Goal: Information Seeking & Learning: Learn about a topic

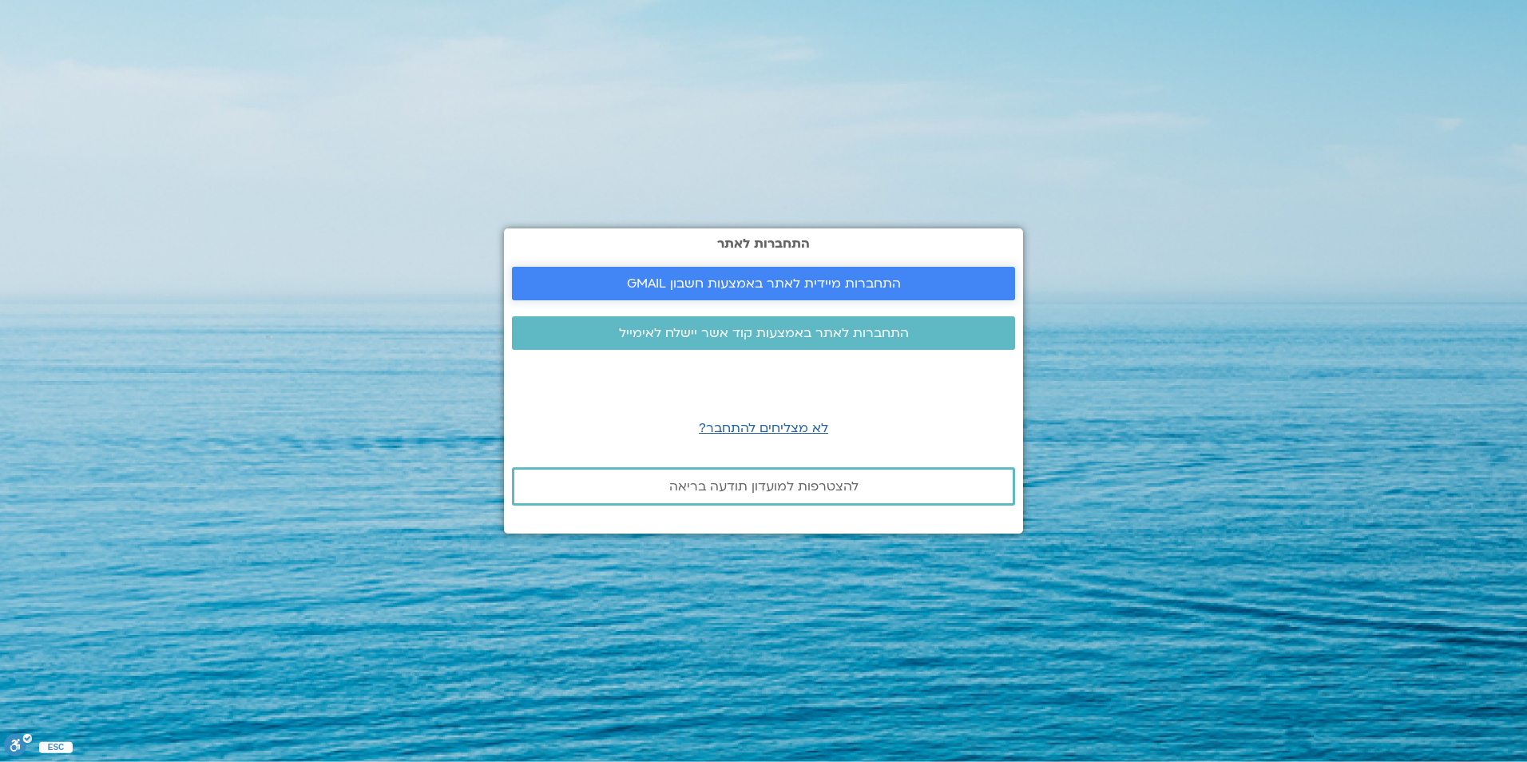
click at [612, 276] on span "התחברות מיידית לאתר באמצעות חשבון GMAIL" at bounding box center [763, 283] width 465 height 14
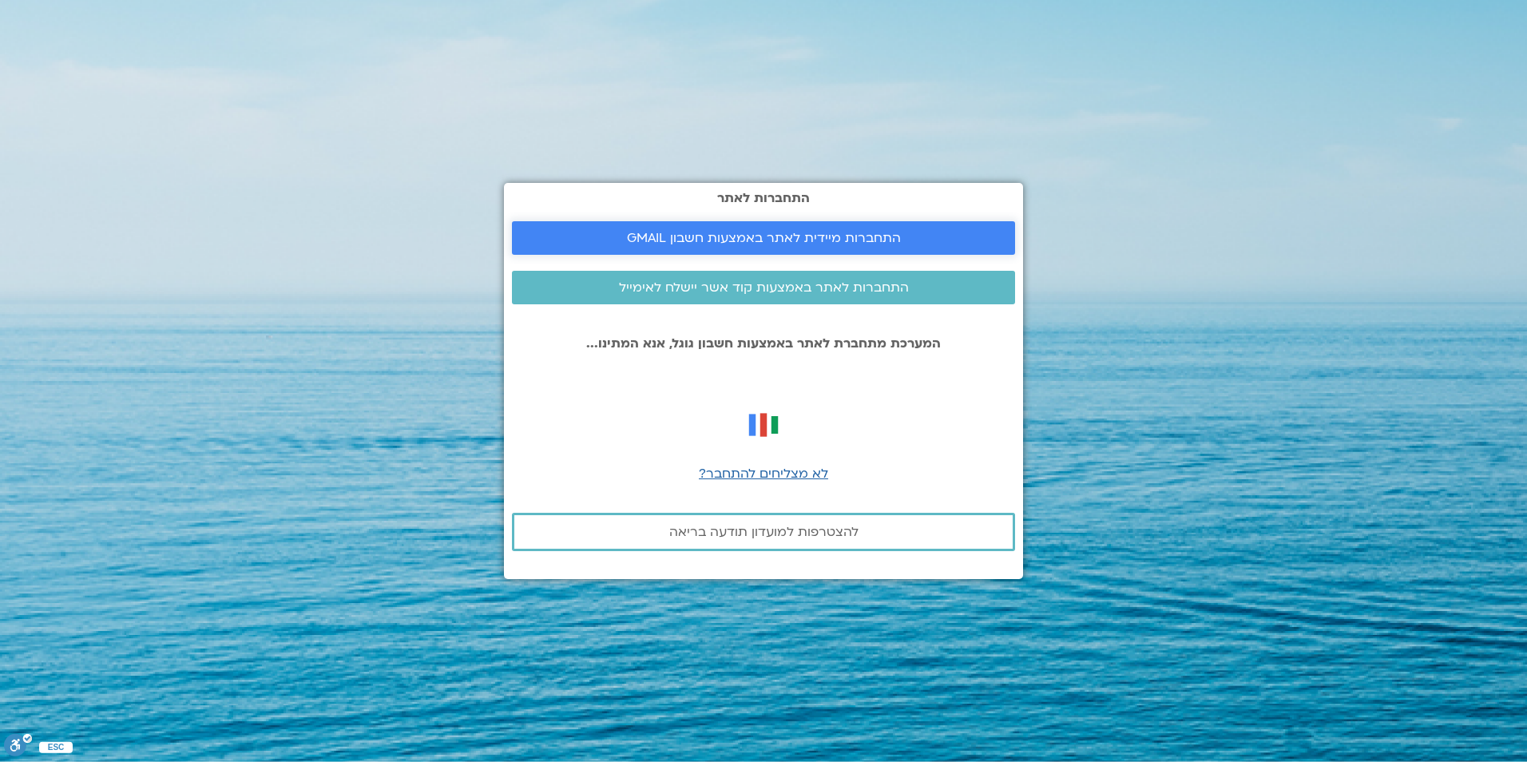
click at [696, 231] on span "התחברות מיידית לאתר באמצעות חשבון GMAIL" at bounding box center [764, 238] width 274 height 14
click at [771, 467] on span "לא מצליחים להתחבר?" at bounding box center [763, 474] width 129 height 18
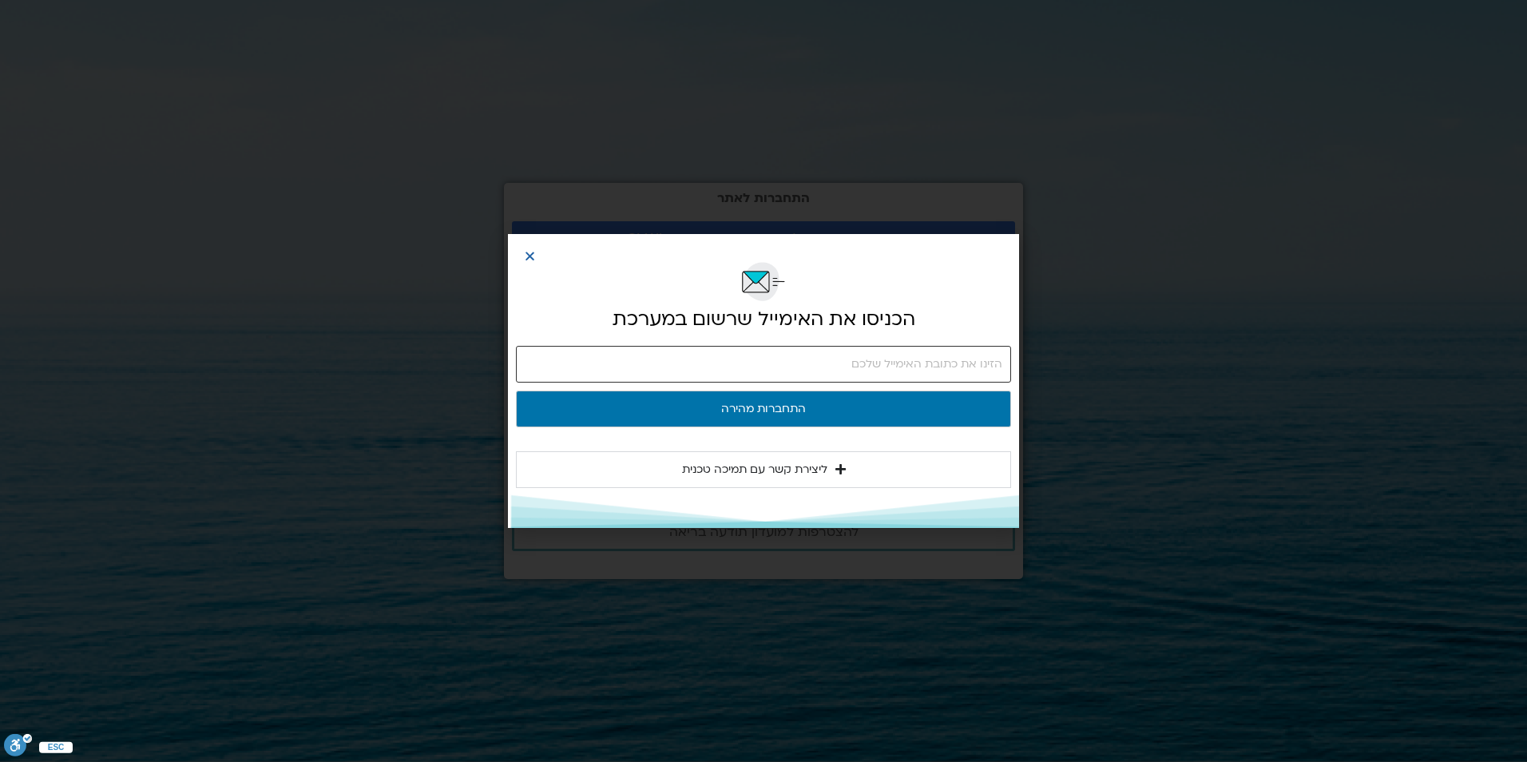
click at [946, 359] on input "email" at bounding box center [763, 364] width 495 height 37
type input "liora2405@gmail.com"
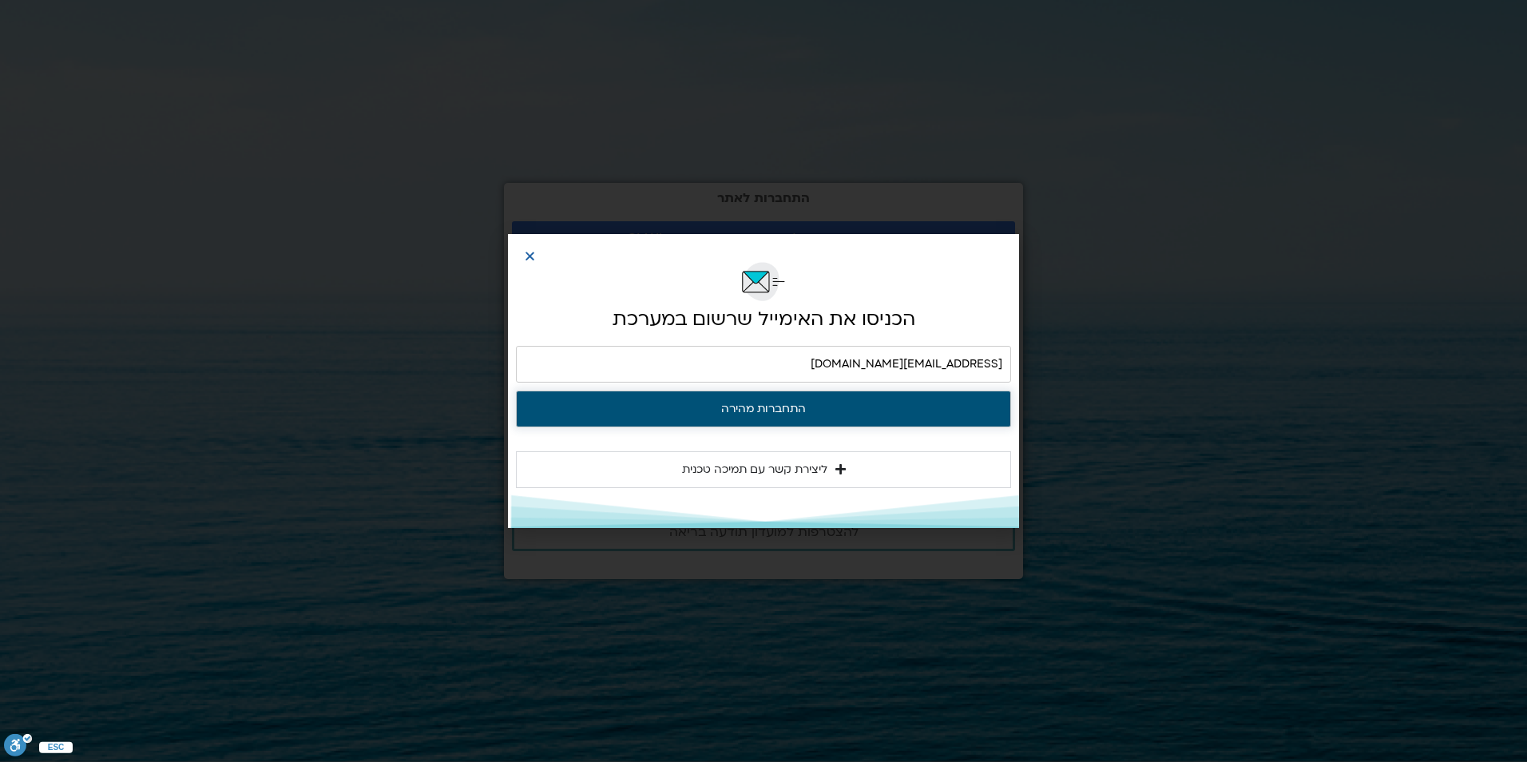
click at [772, 403] on button "התחברות מהירה" at bounding box center [763, 409] width 495 height 37
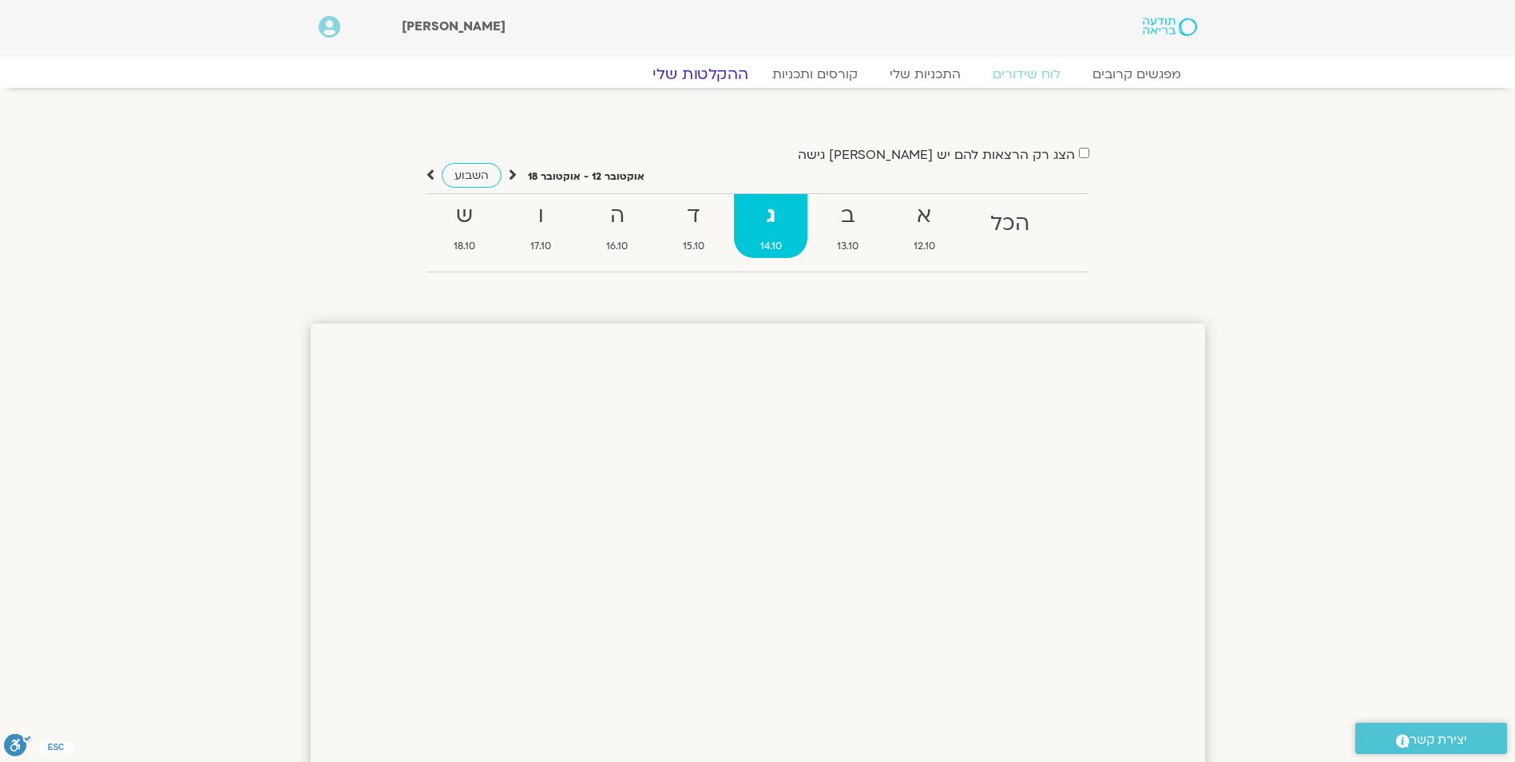
click at [695, 68] on link "ההקלטות שלי" at bounding box center [700, 74] width 134 height 19
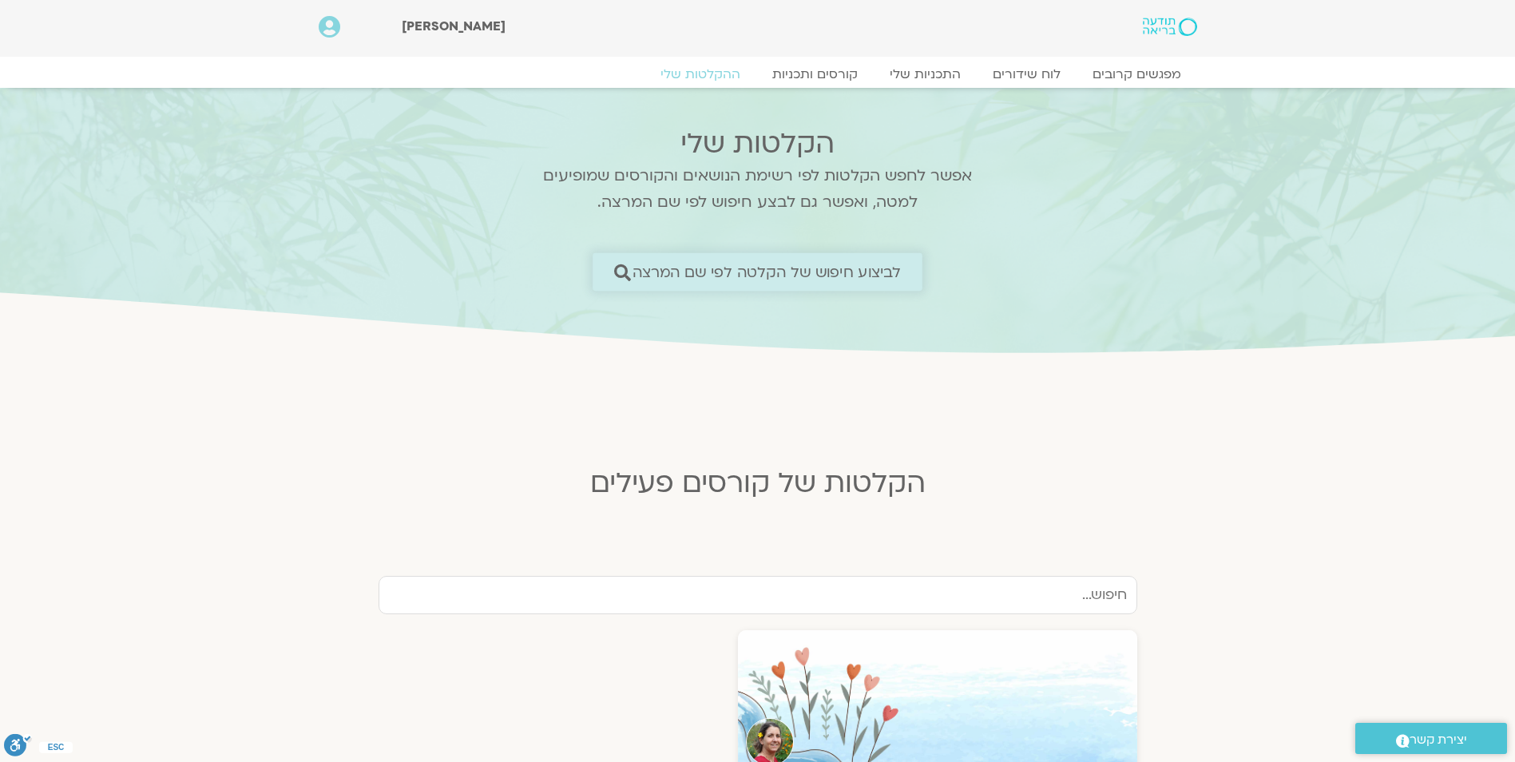
click at [888, 264] on span "לביצוע חיפוש של הקלטה לפי שם המרצה" at bounding box center [767, 272] width 269 height 17
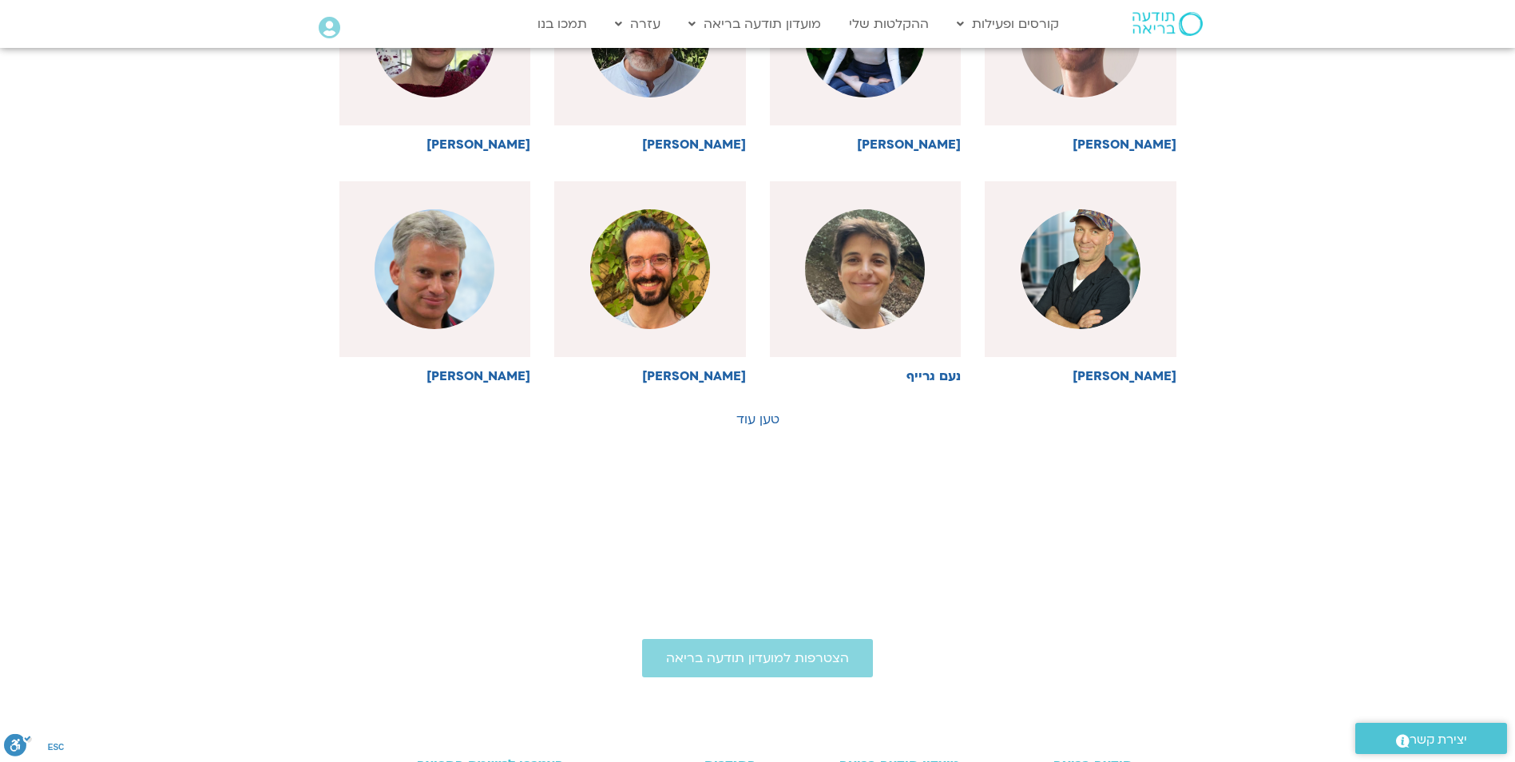
scroll to position [879, 0]
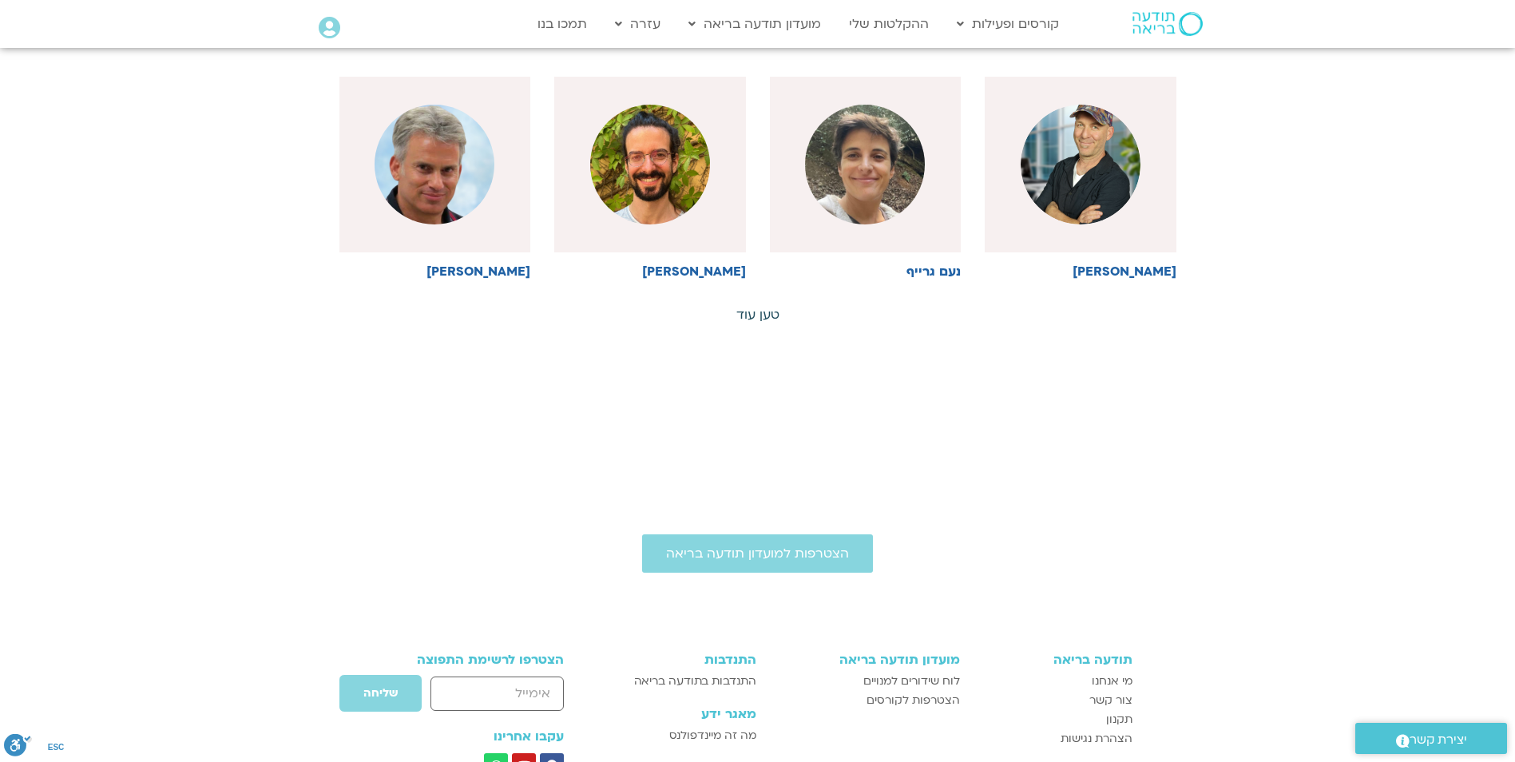
click at [750, 308] on link "טען עוד" at bounding box center [758, 315] width 43 height 18
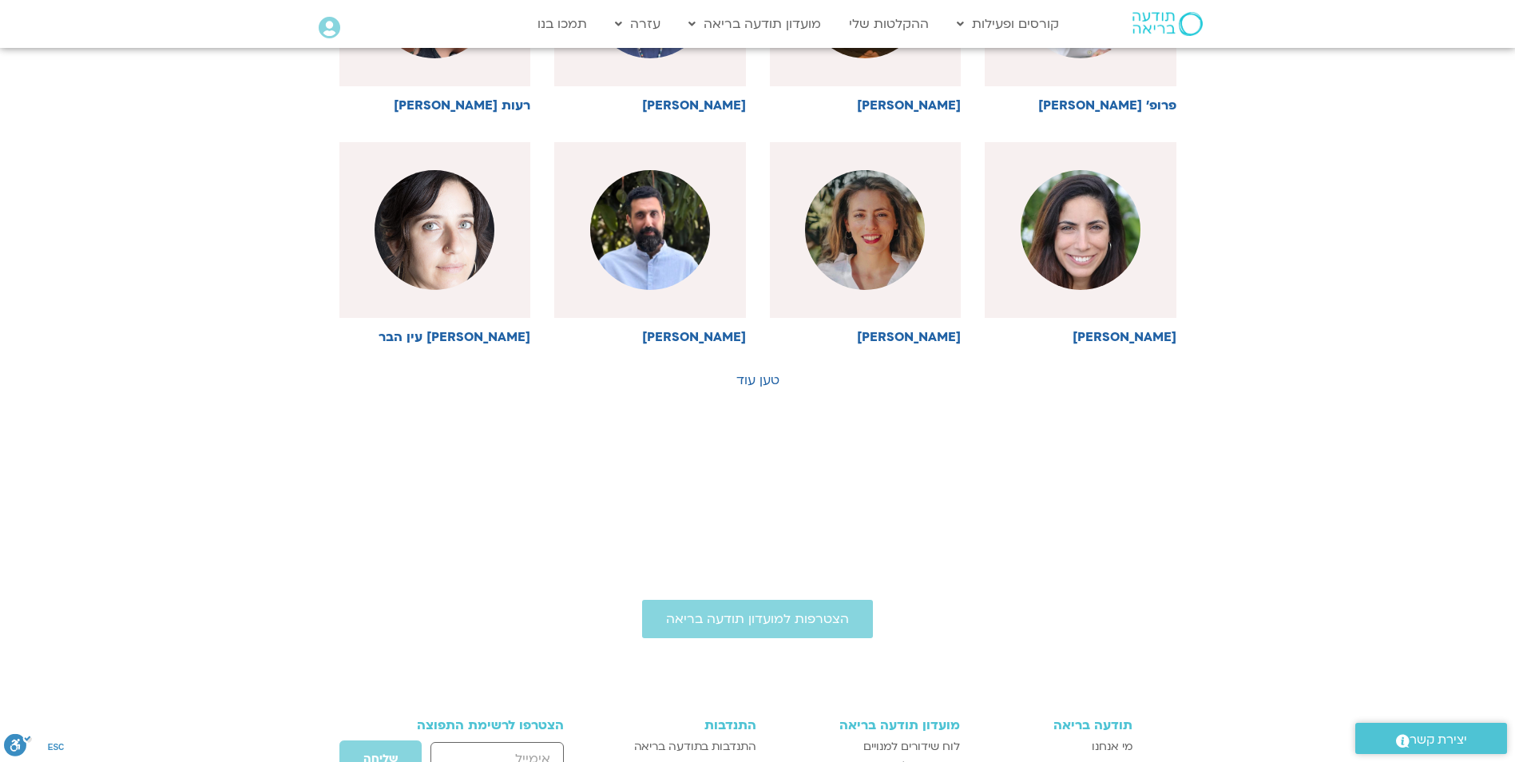
scroll to position [1518, 0]
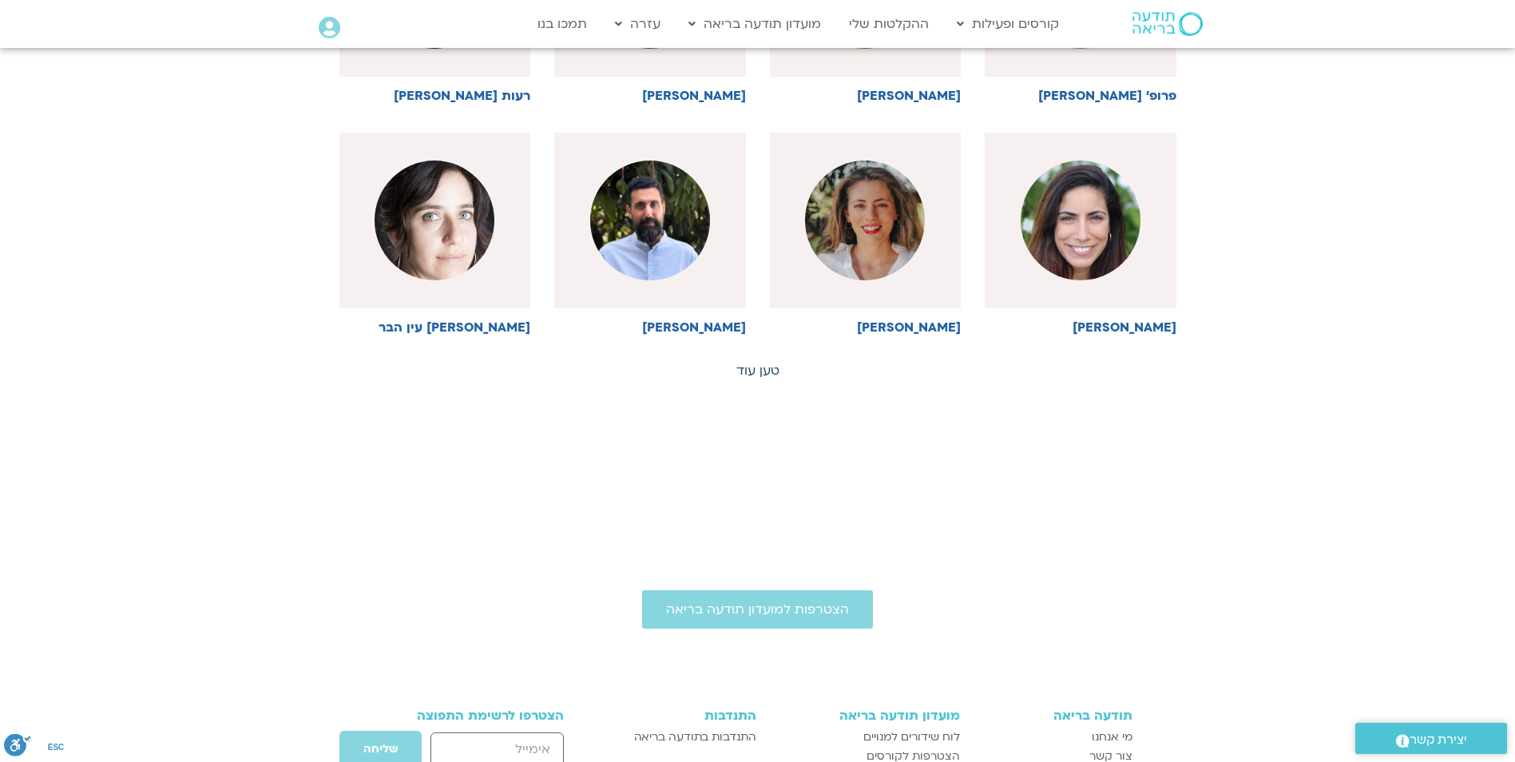
click at [756, 365] on link "טען עוד" at bounding box center [758, 371] width 43 height 18
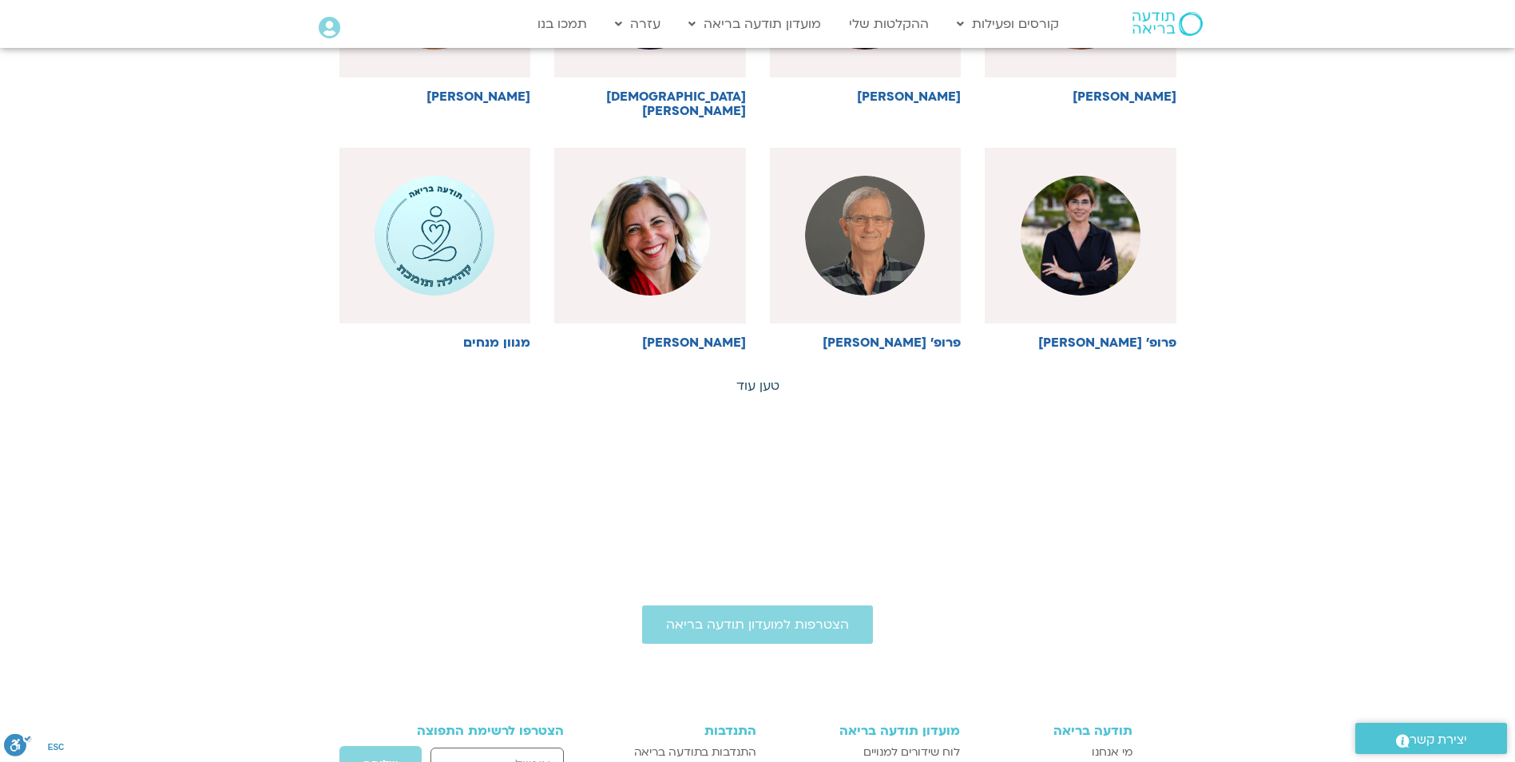
scroll to position [2317, 0]
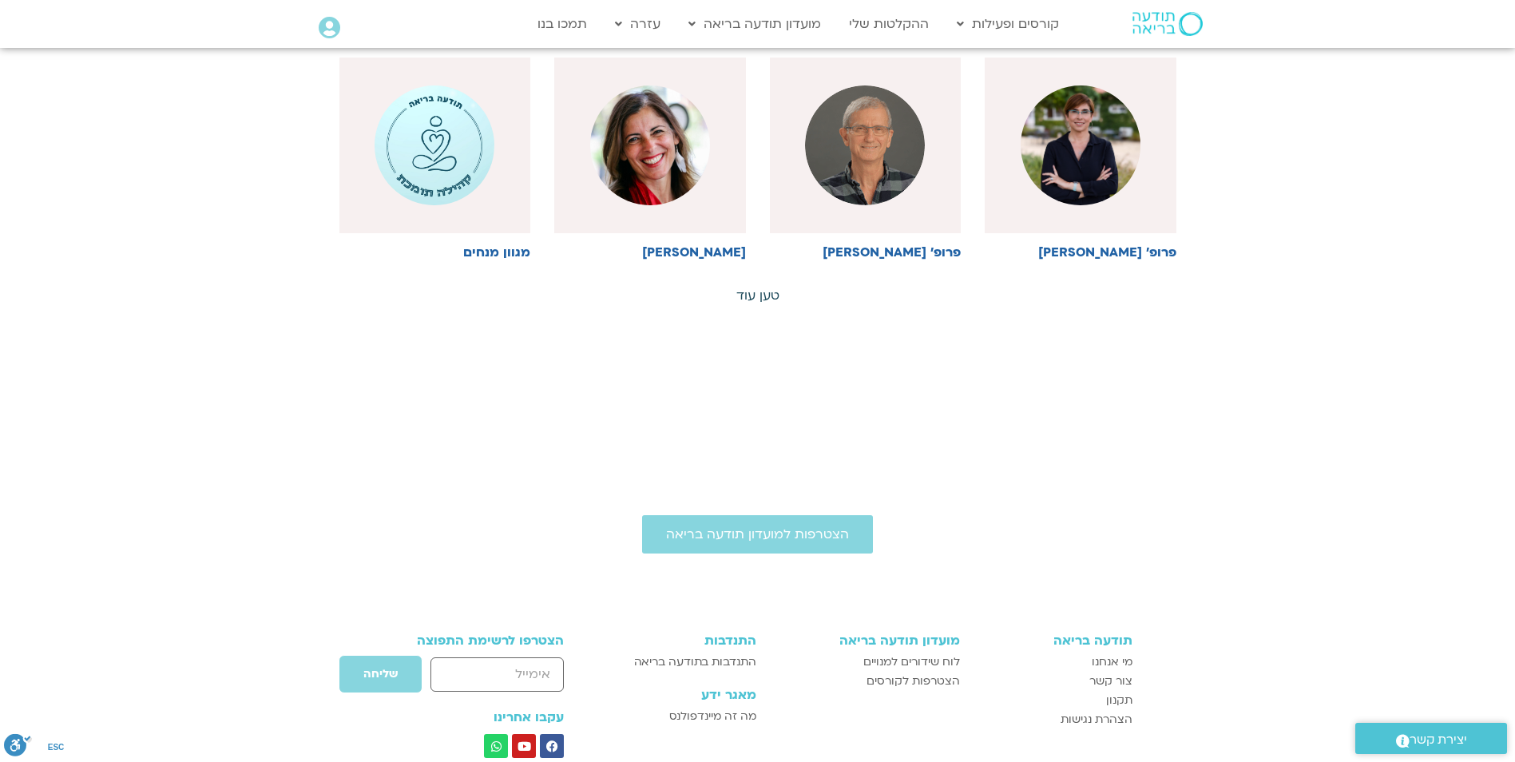
click at [760, 287] on link "טען עוד" at bounding box center [758, 296] width 43 height 18
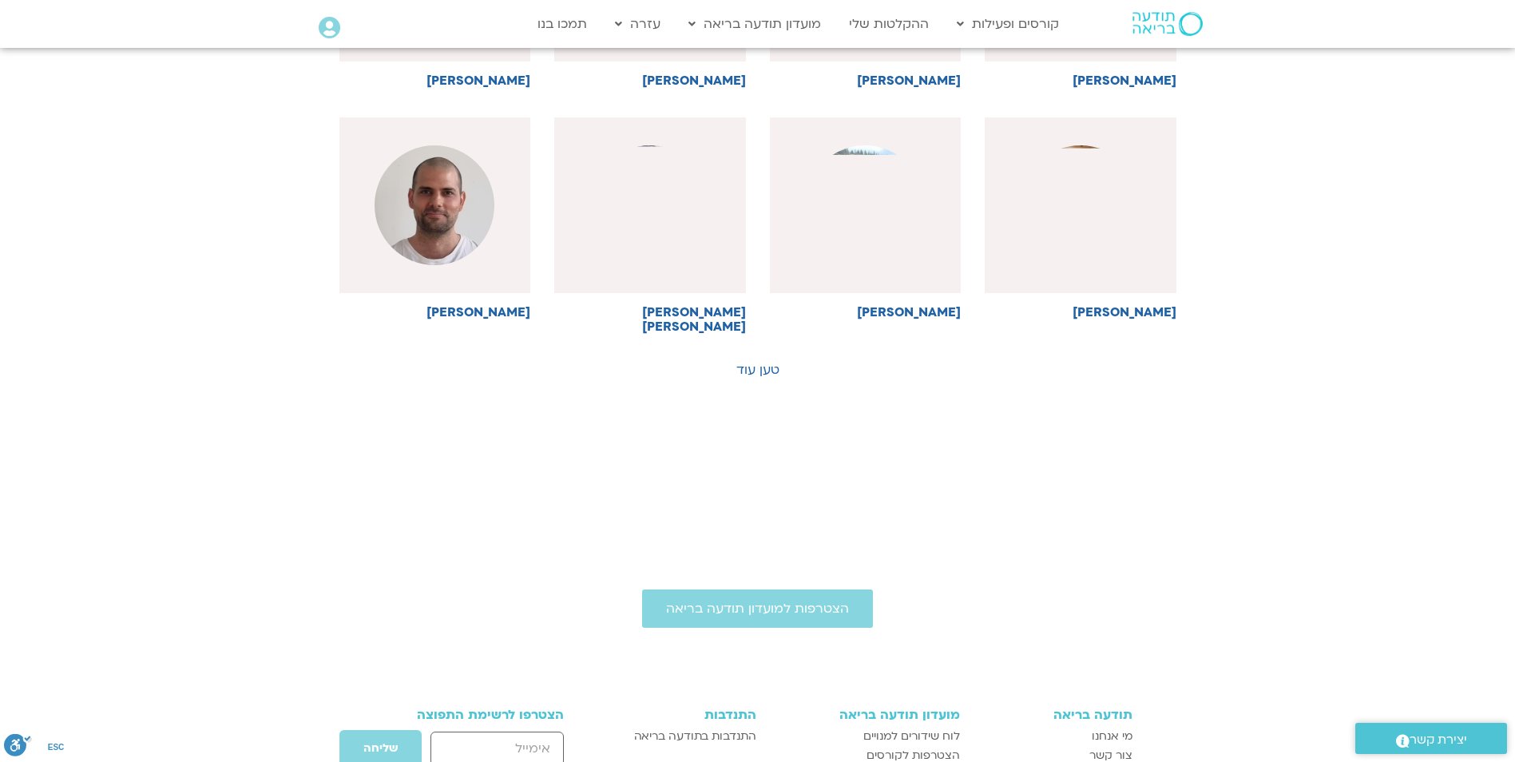
scroll to position [2956, 0]
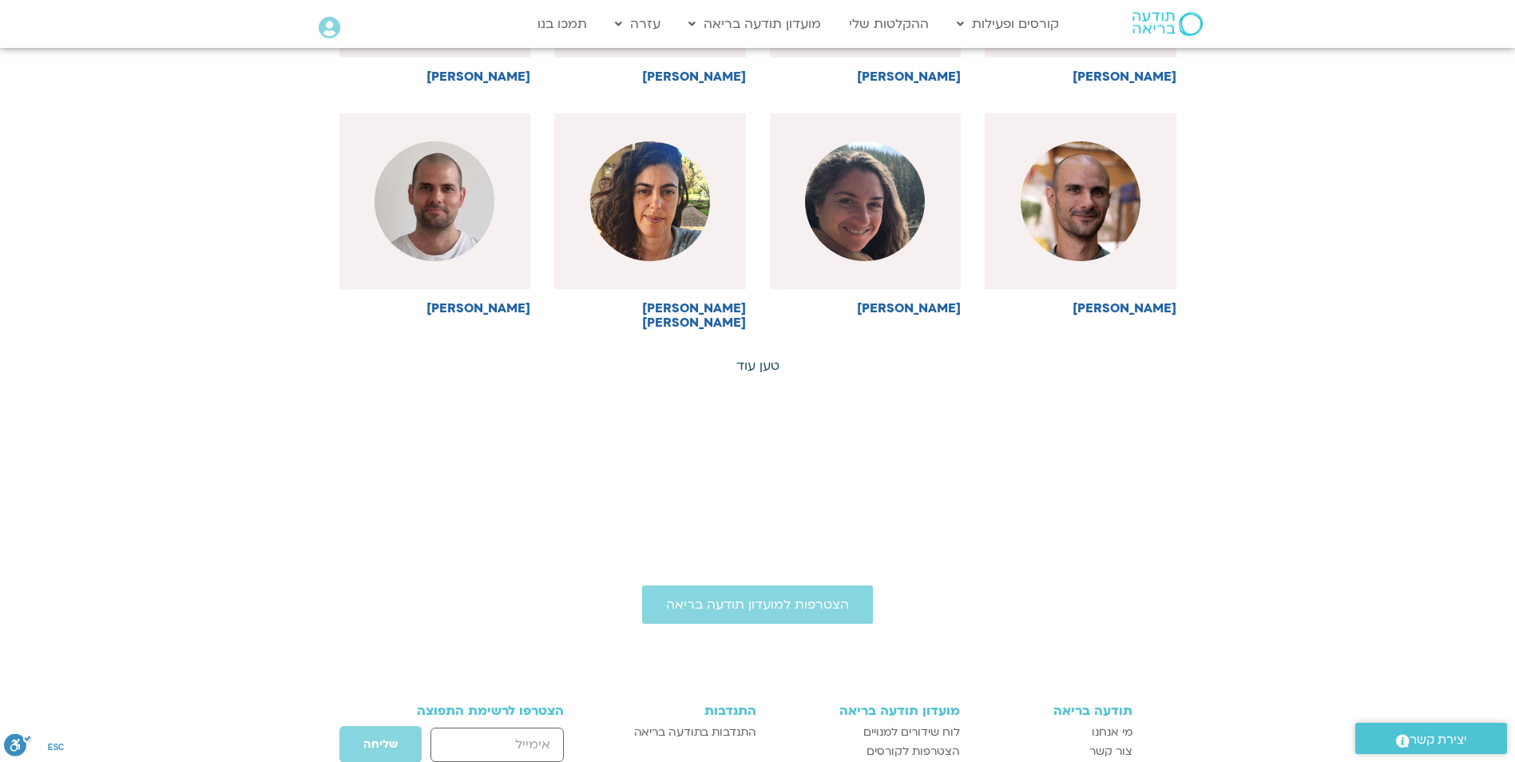
click at [765, 357] on link "טען עוד" at bounding box center [758, 366] width 43 height 18
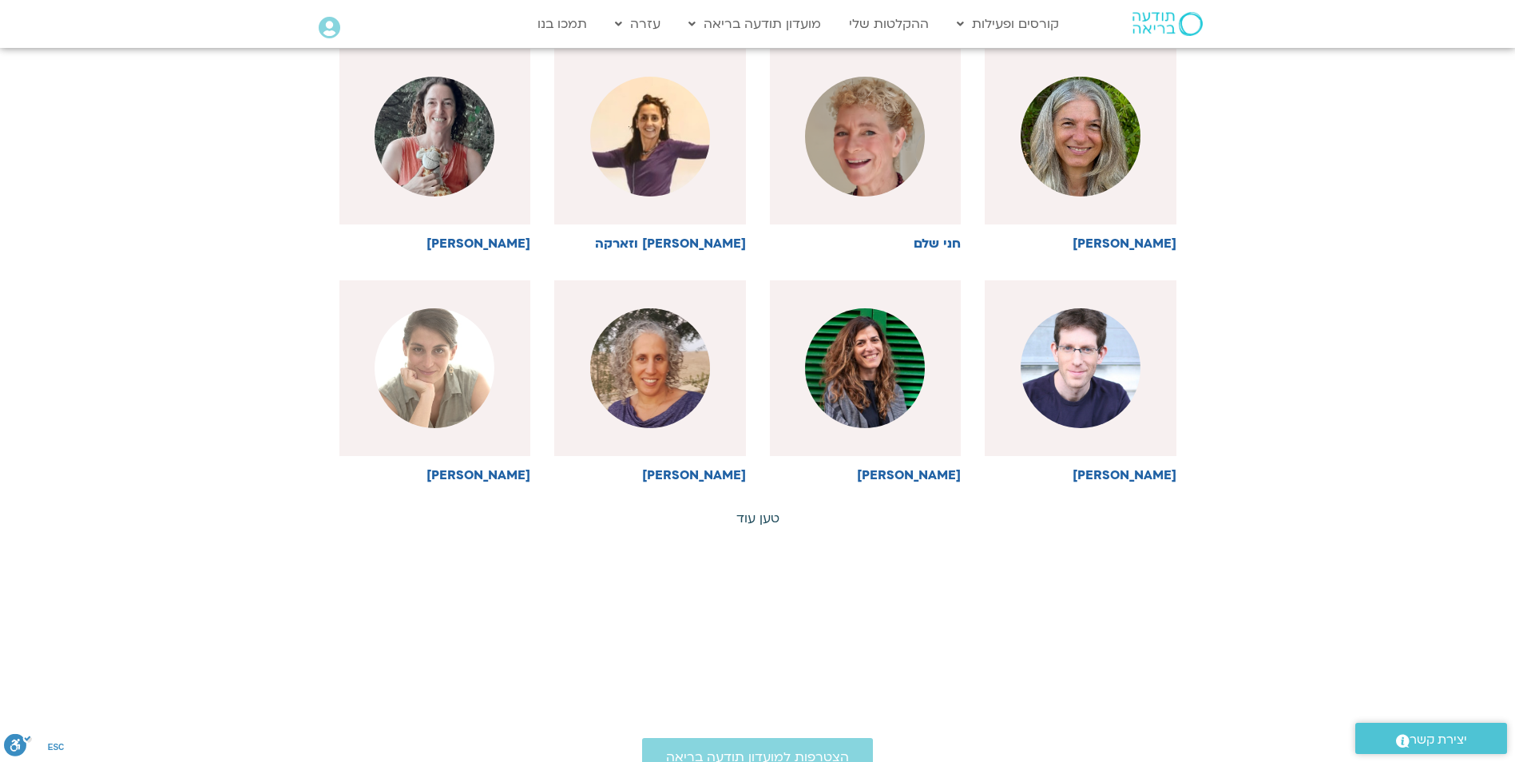
scroll to position [3515, 0]
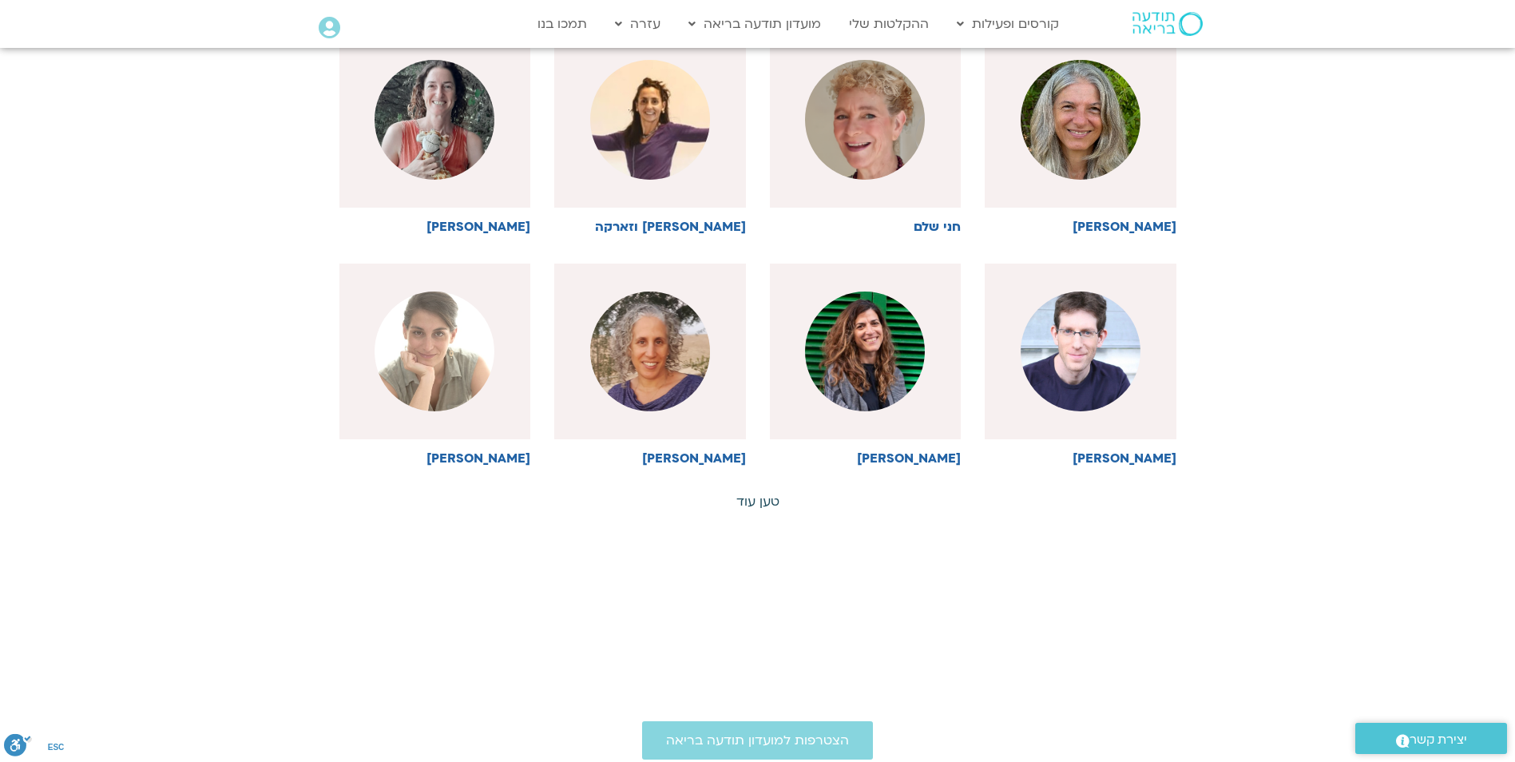
click at [755, 493] on link "טען עוד" at bounding box center [758, 502] width 43 height 18
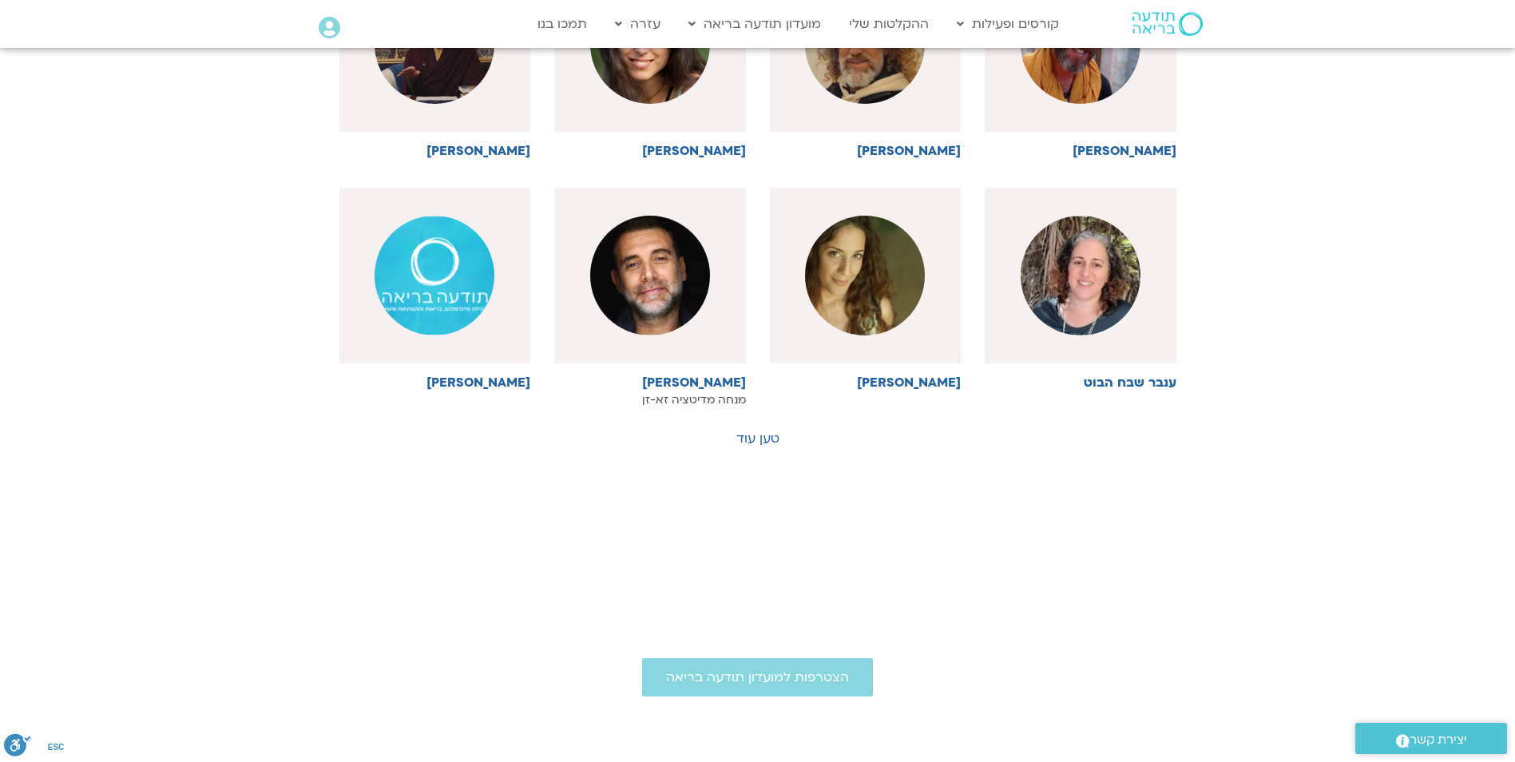
scroll to position [4394, 0]
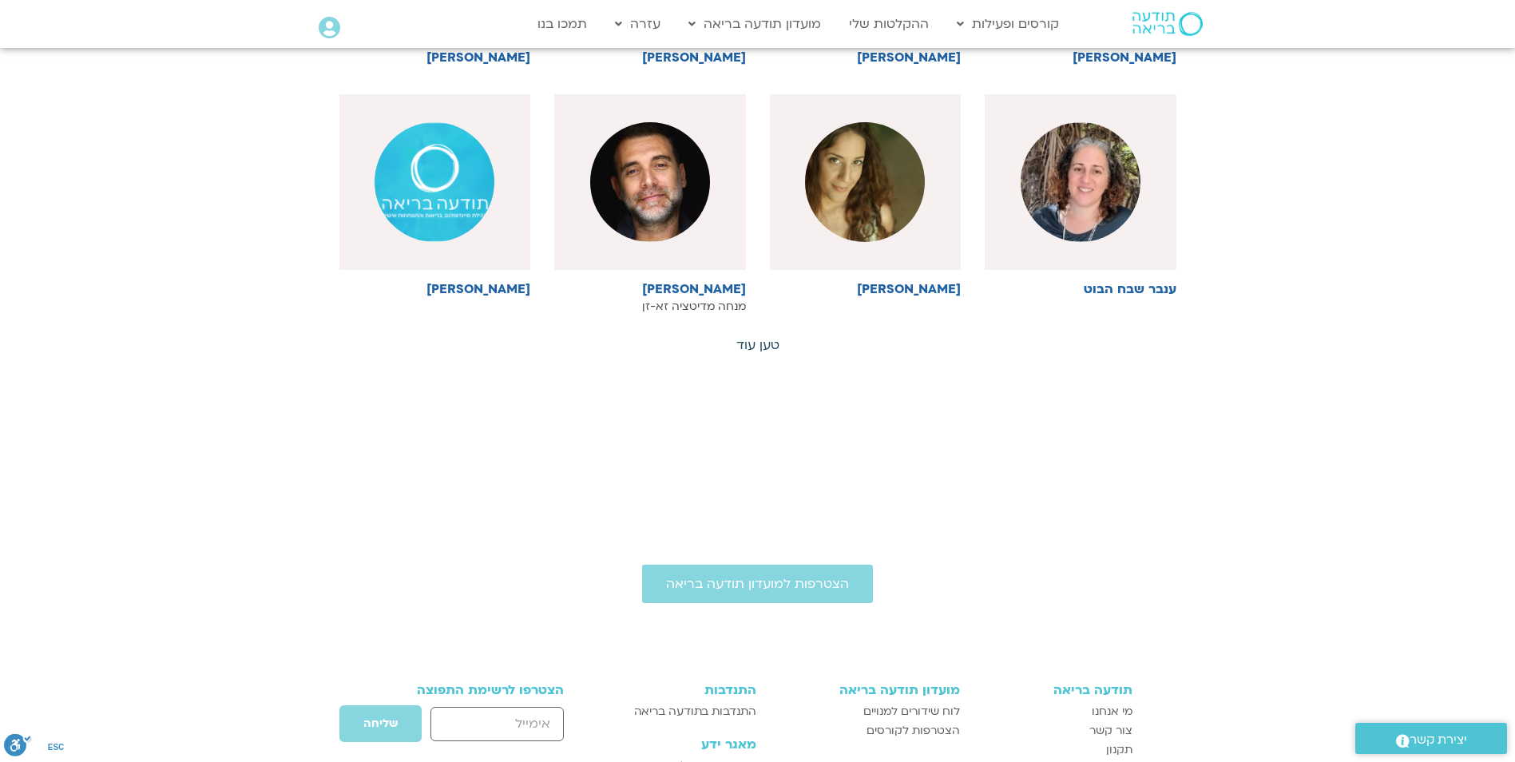
click at [756, 336] on link "טען עוד" at bounding box center [758, 345] width 43 height 18
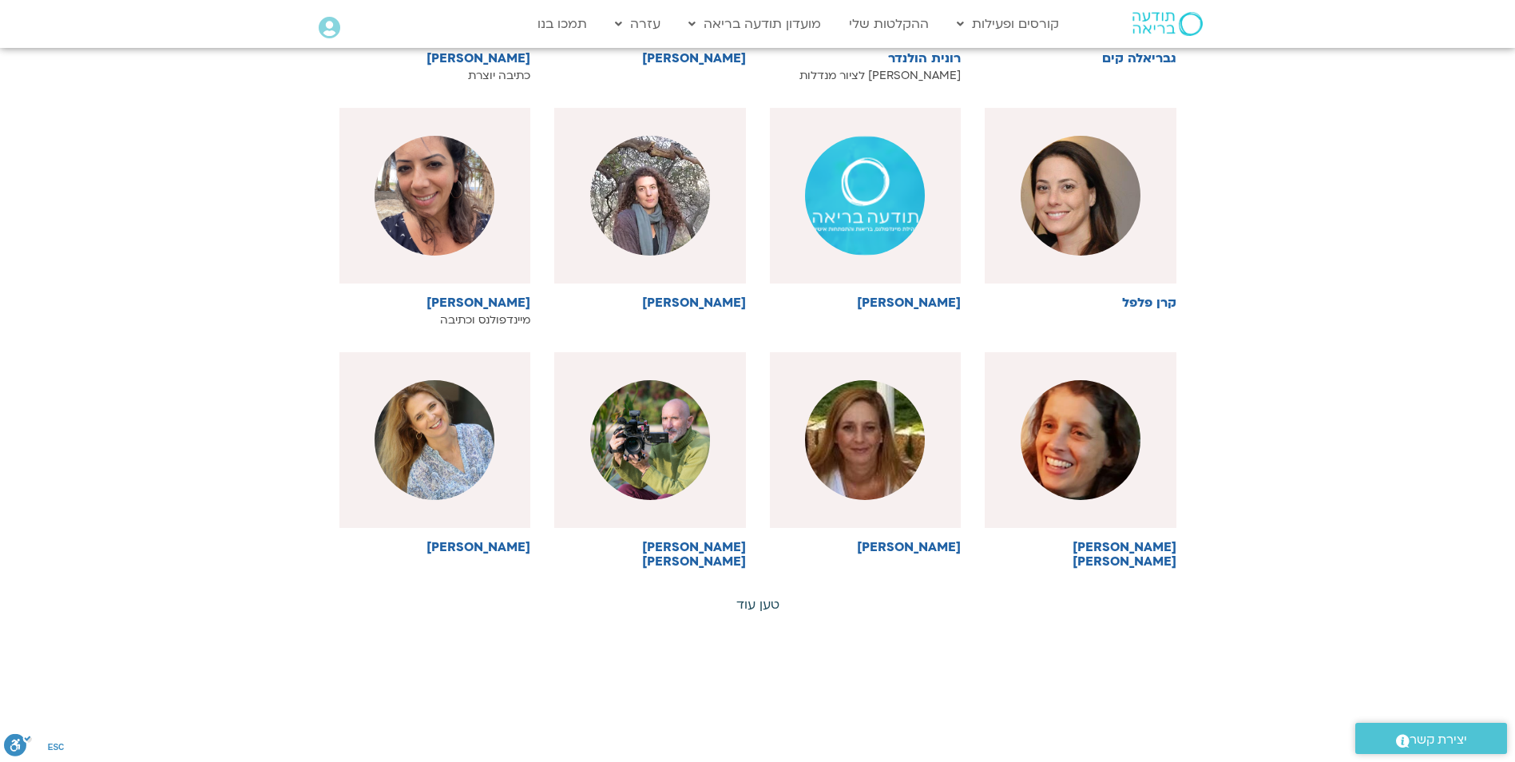
scroll to position [4873, 0]
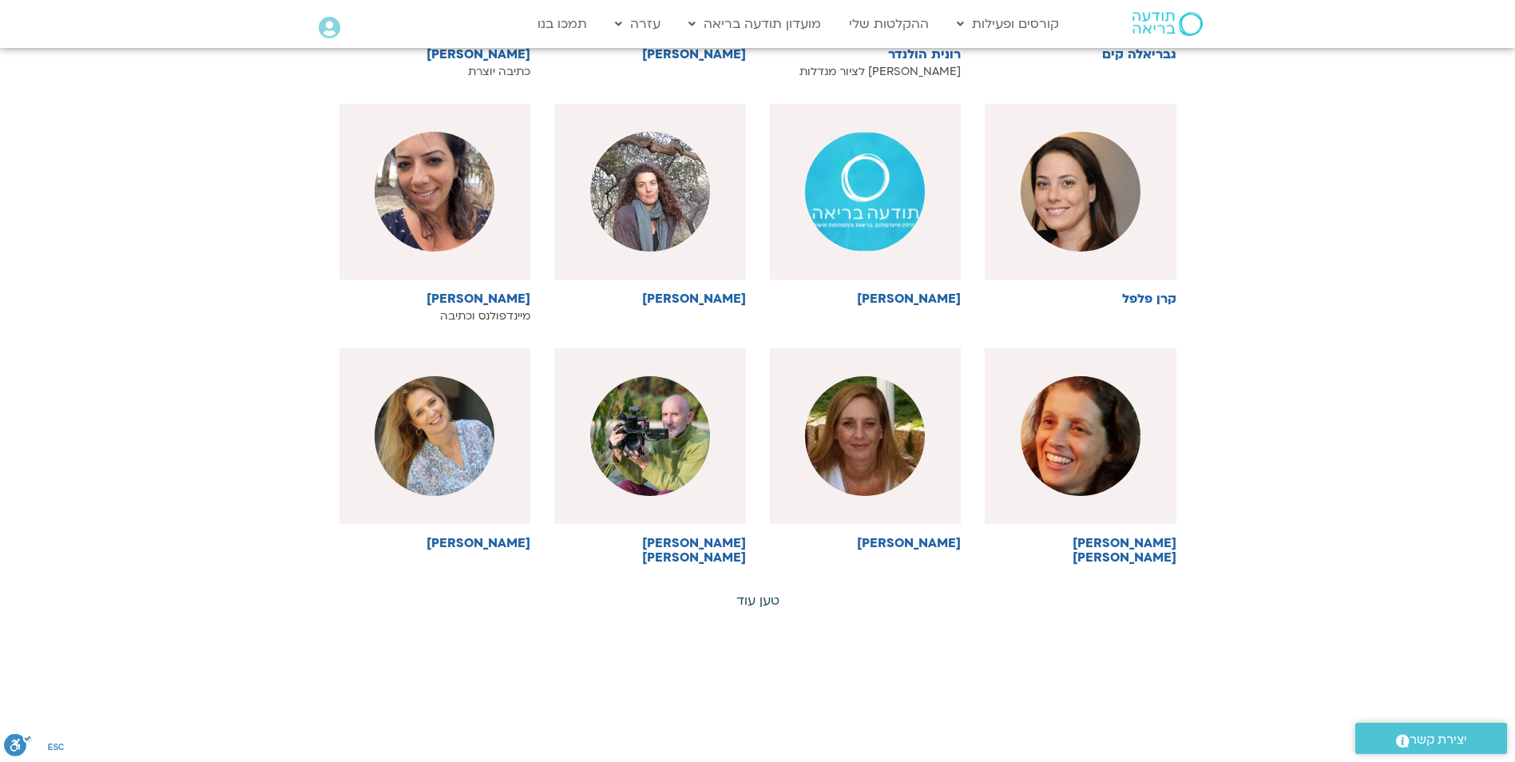
click at [747, 592] on link "טען עוד" at bounding box center [758, 601] width 43 height 18
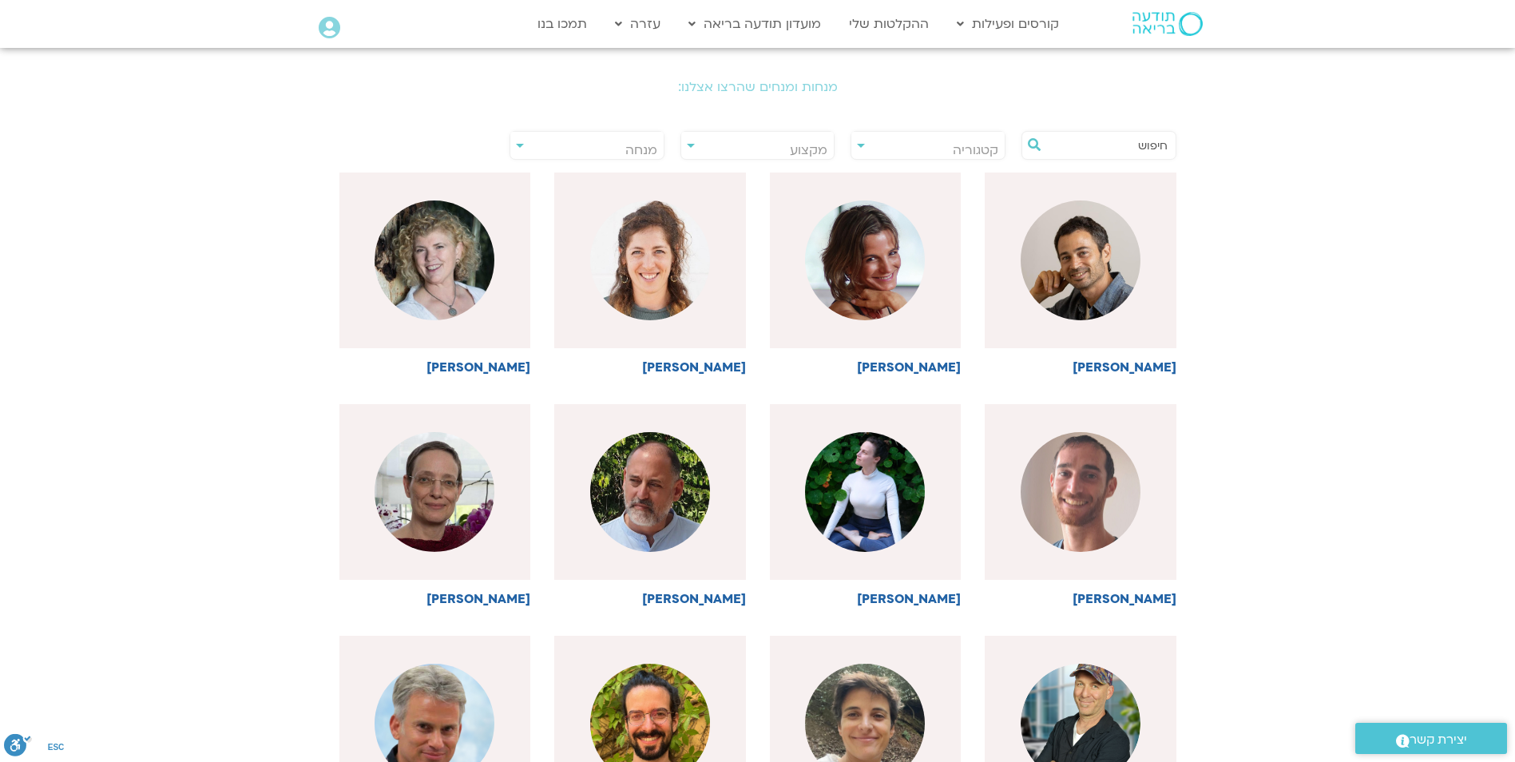
scroll to position [0, 0]
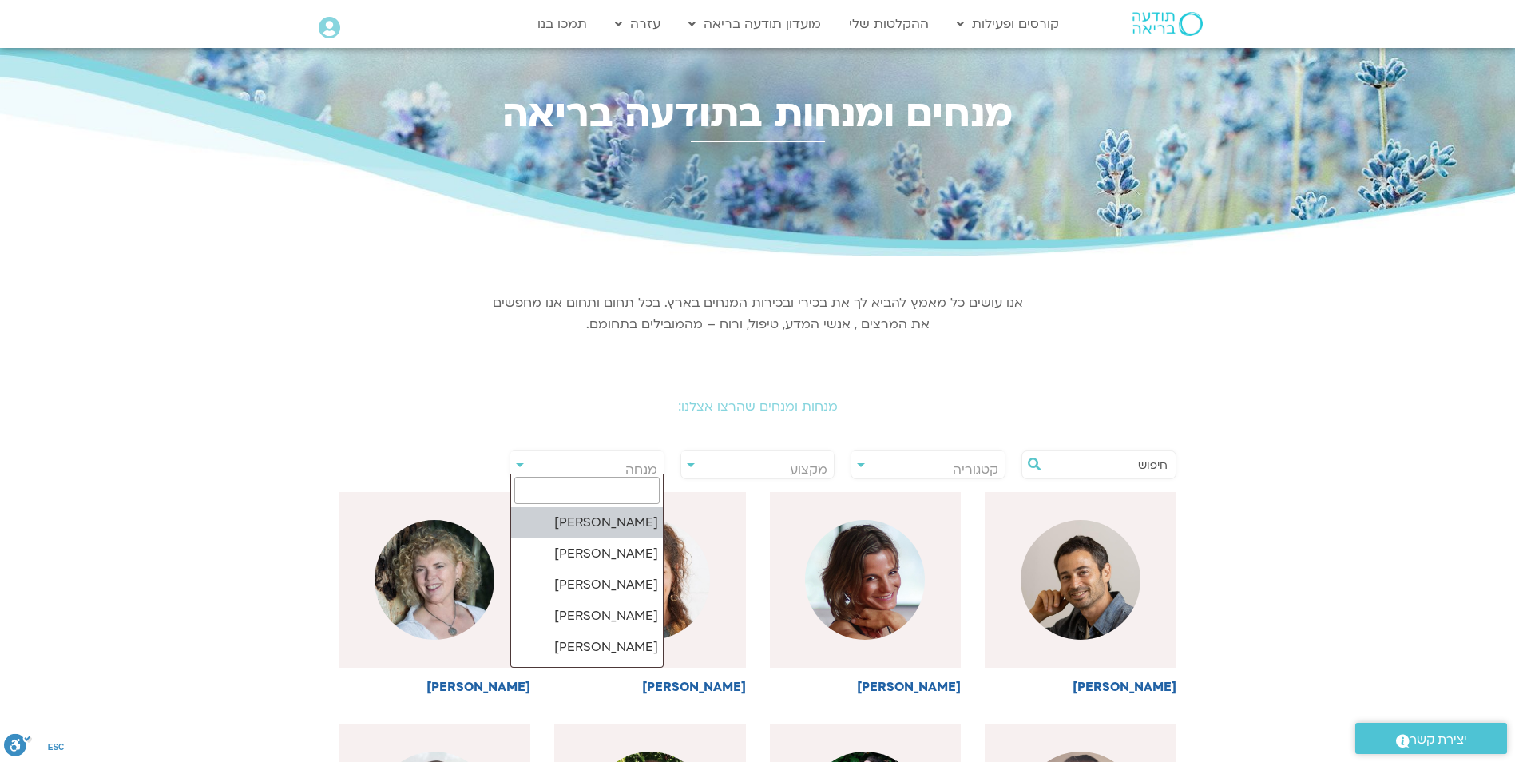
click at [638, 463] on span "מנחה" at bounding box center [641, 470] width 32 height 18
click at [643, 488] on input "search" at bounding box center [586, 490] width 145 height 27
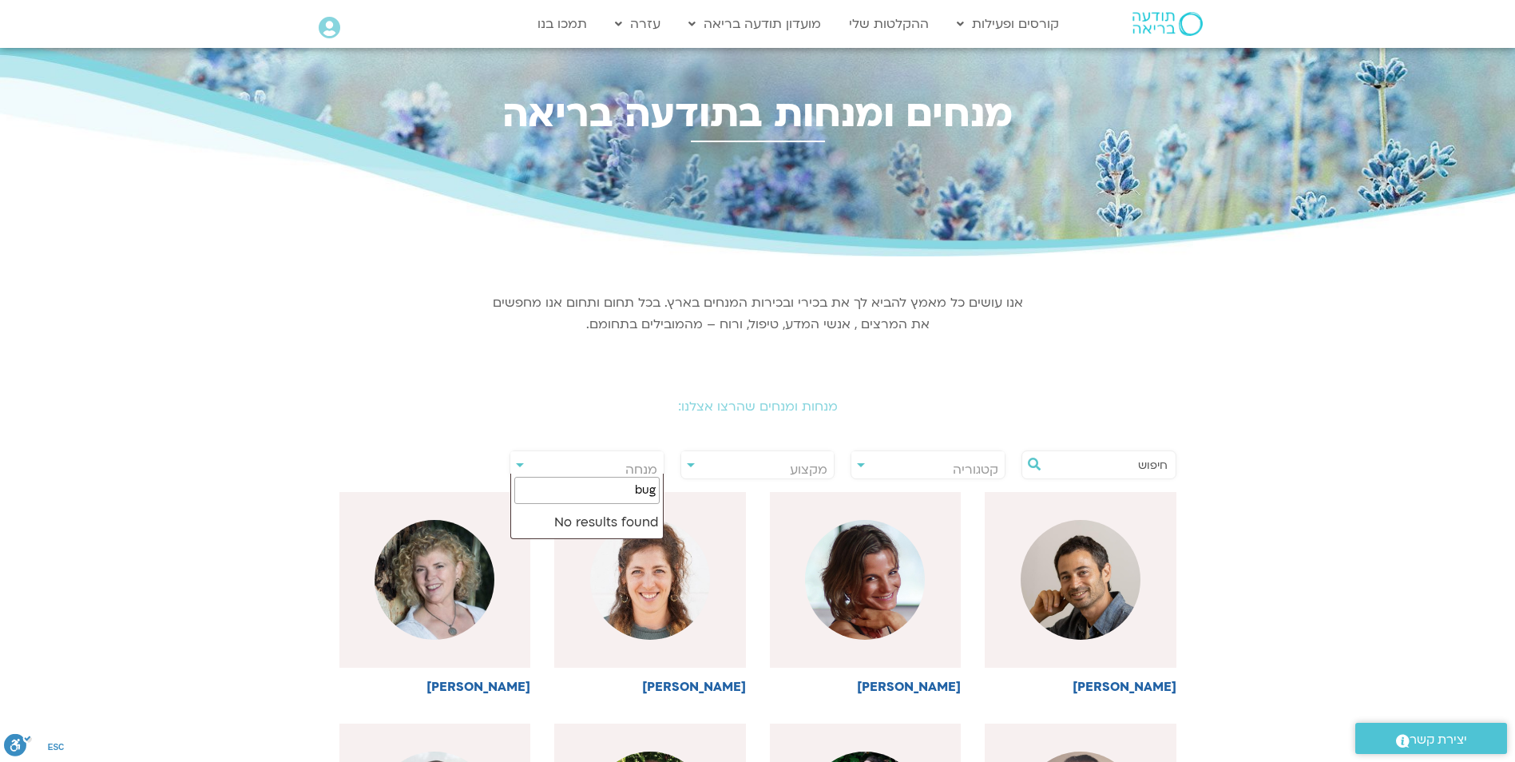
type input "bugv"
drag, startPoint x: 624, startPoint y: 488, endPoint x: 654, endPoint y: 494, distance: 30.9
click at [654, 494] on input "bugv" at bounding box center [586, 490] width 145 height 27
type input "נועה אלבלדה"
select select "****"
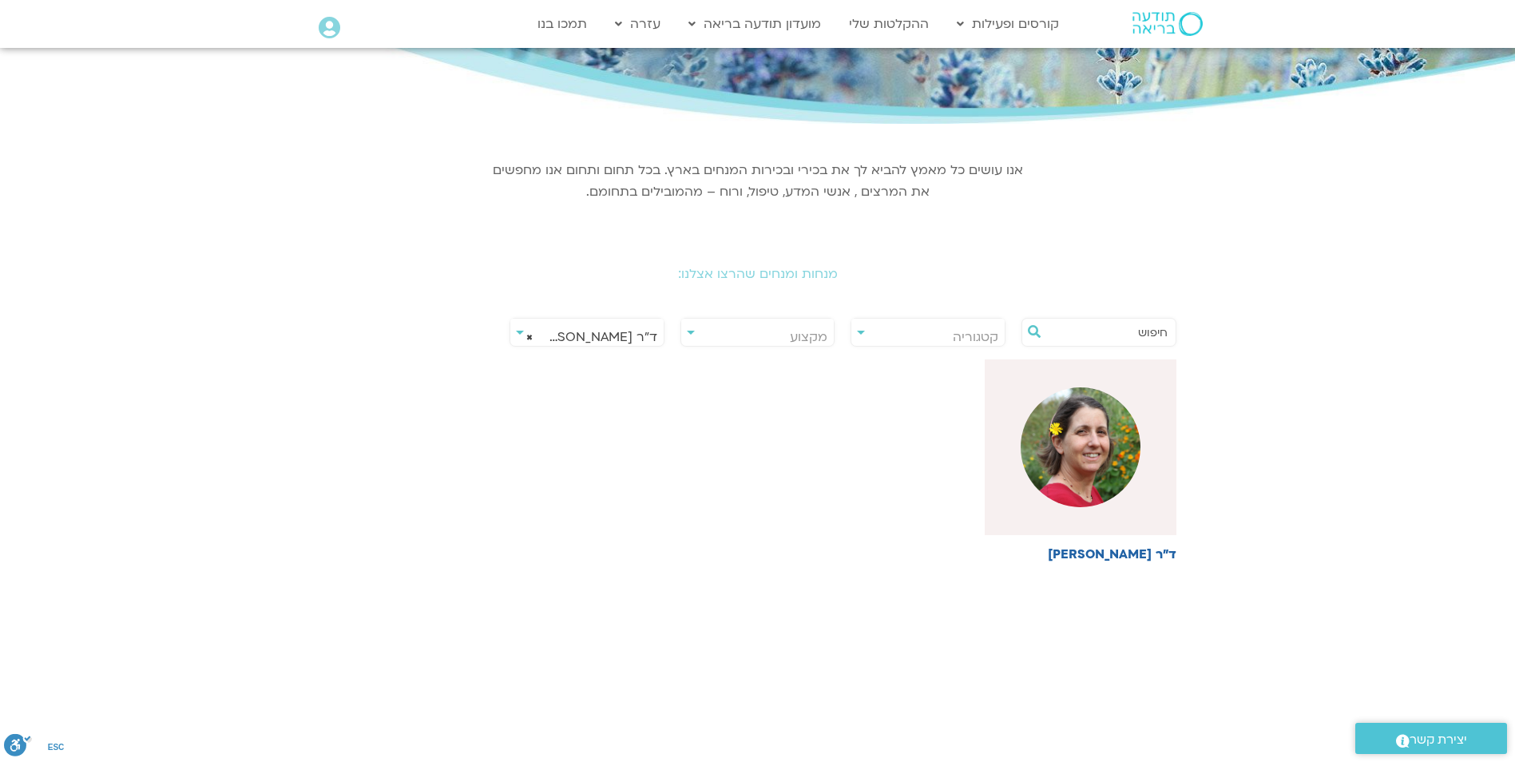
scroll to position [240, 0]
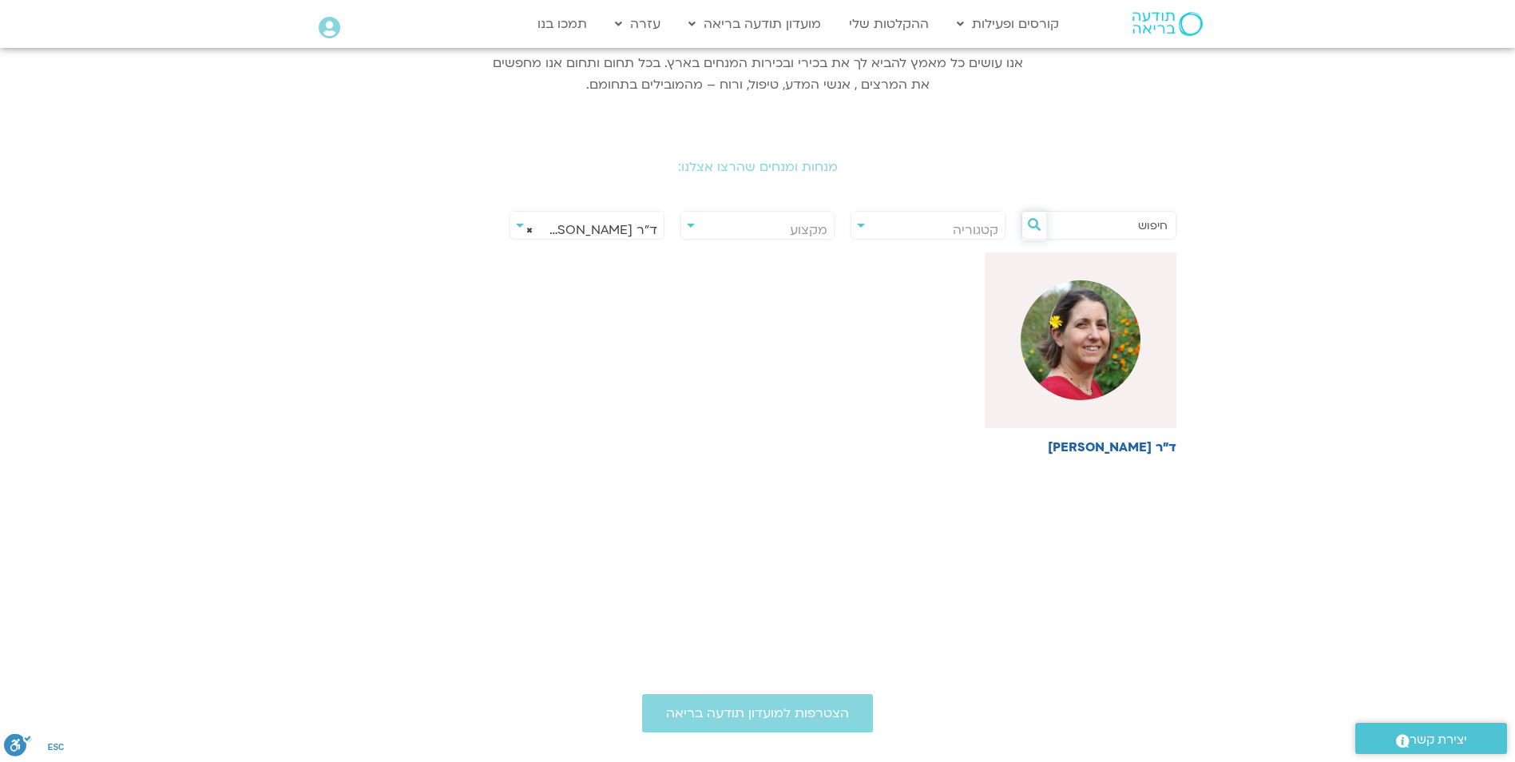
click at [1034, 225] on icon at bounding box center [1034, 224] width 13 height 13
click at [1161, 225] on input "text" at bounding box center [1106, 225] width 121 height 27
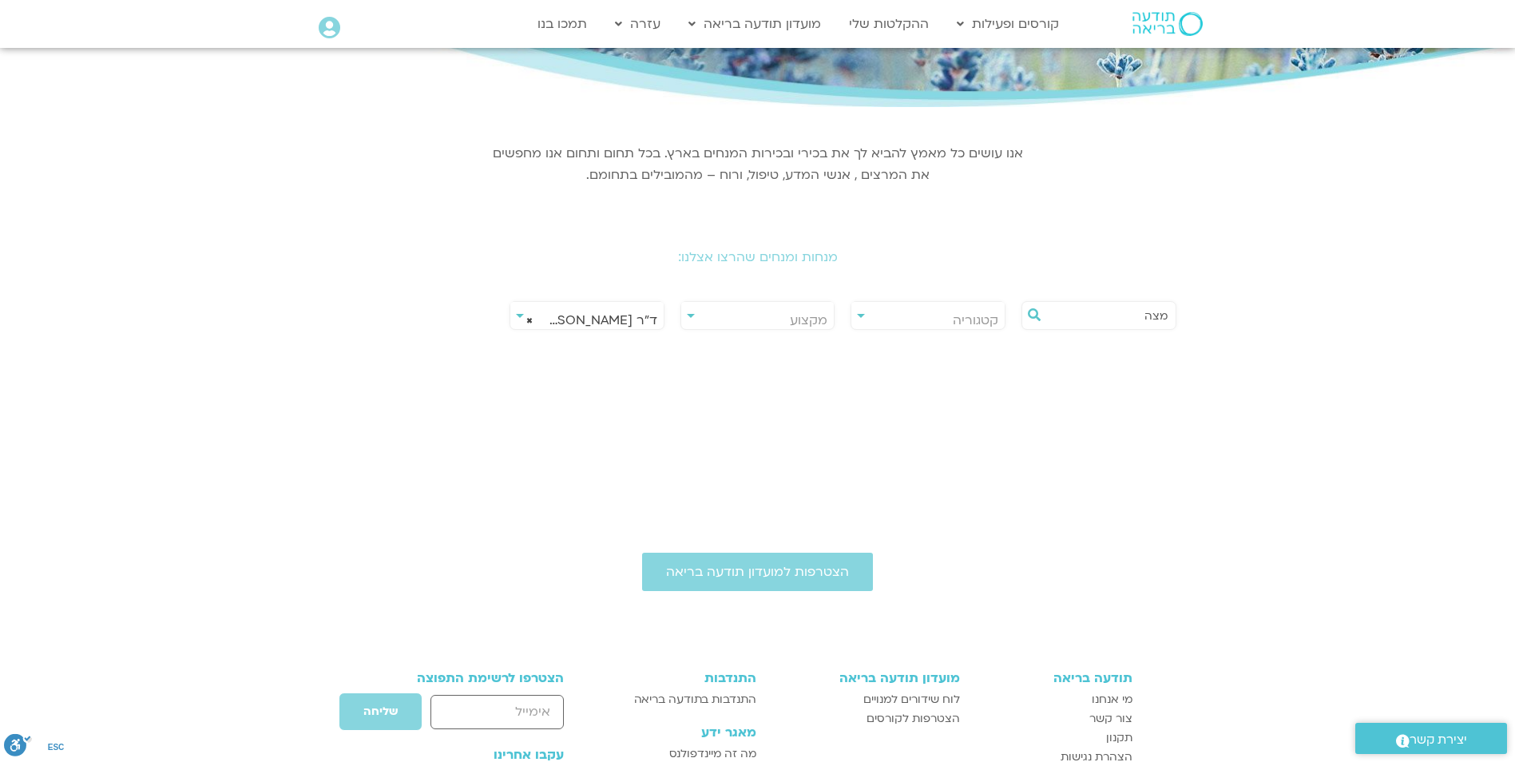
scroll to position [160, 0]
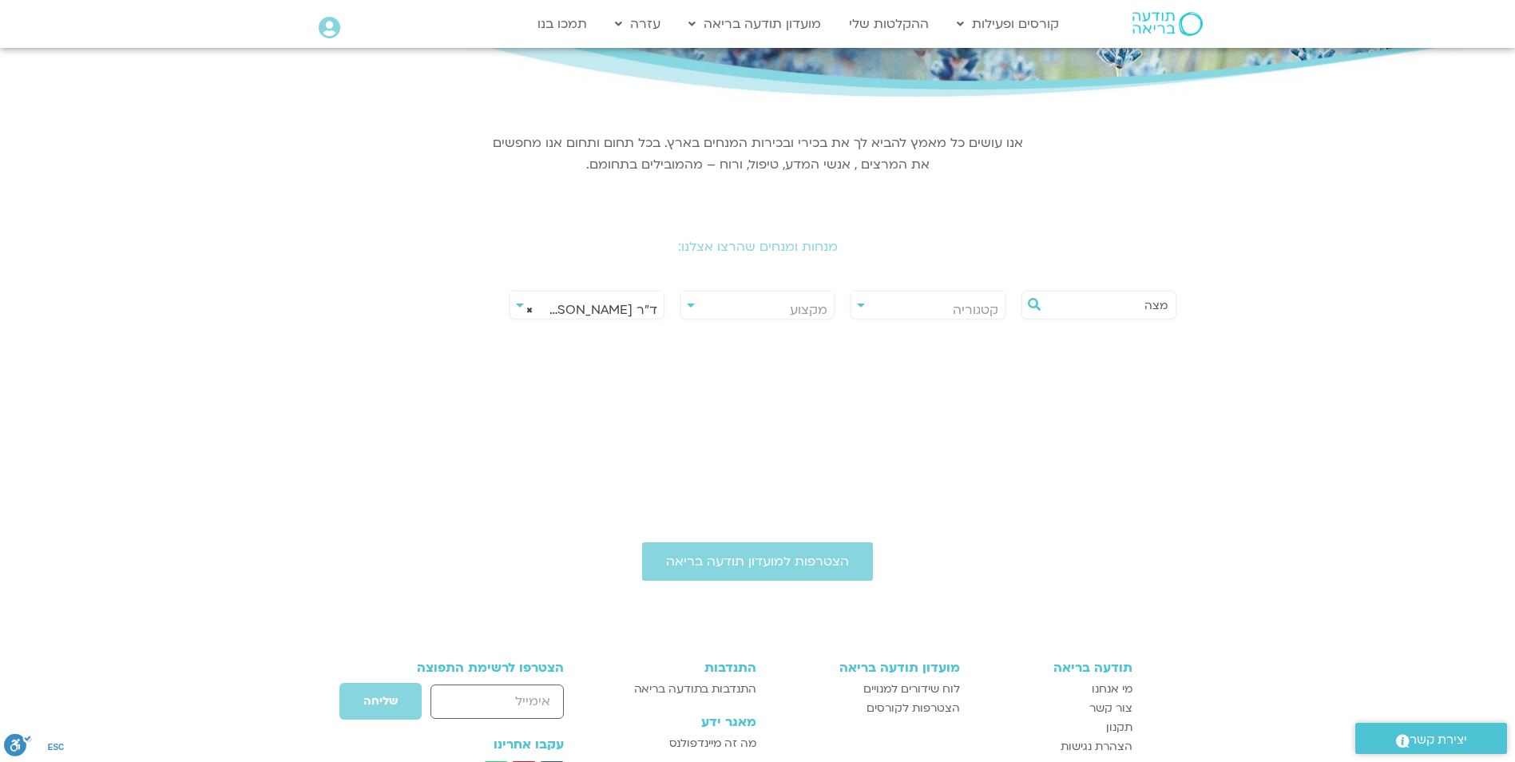
type input "מצה"
click at [863, 305] on div "**********" at bounding box center [928, 305] width 155 height 29
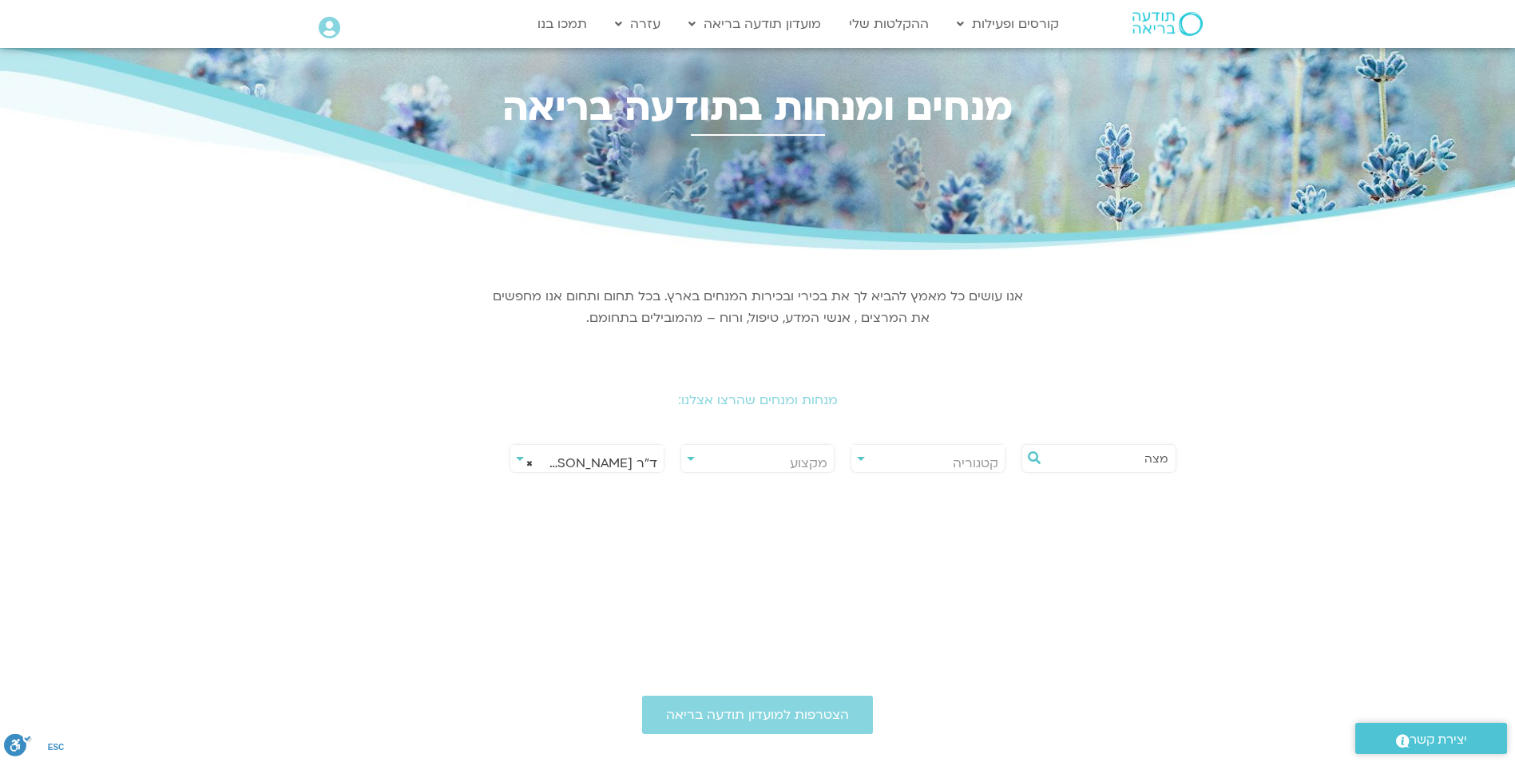
scroll to position [0, 0]
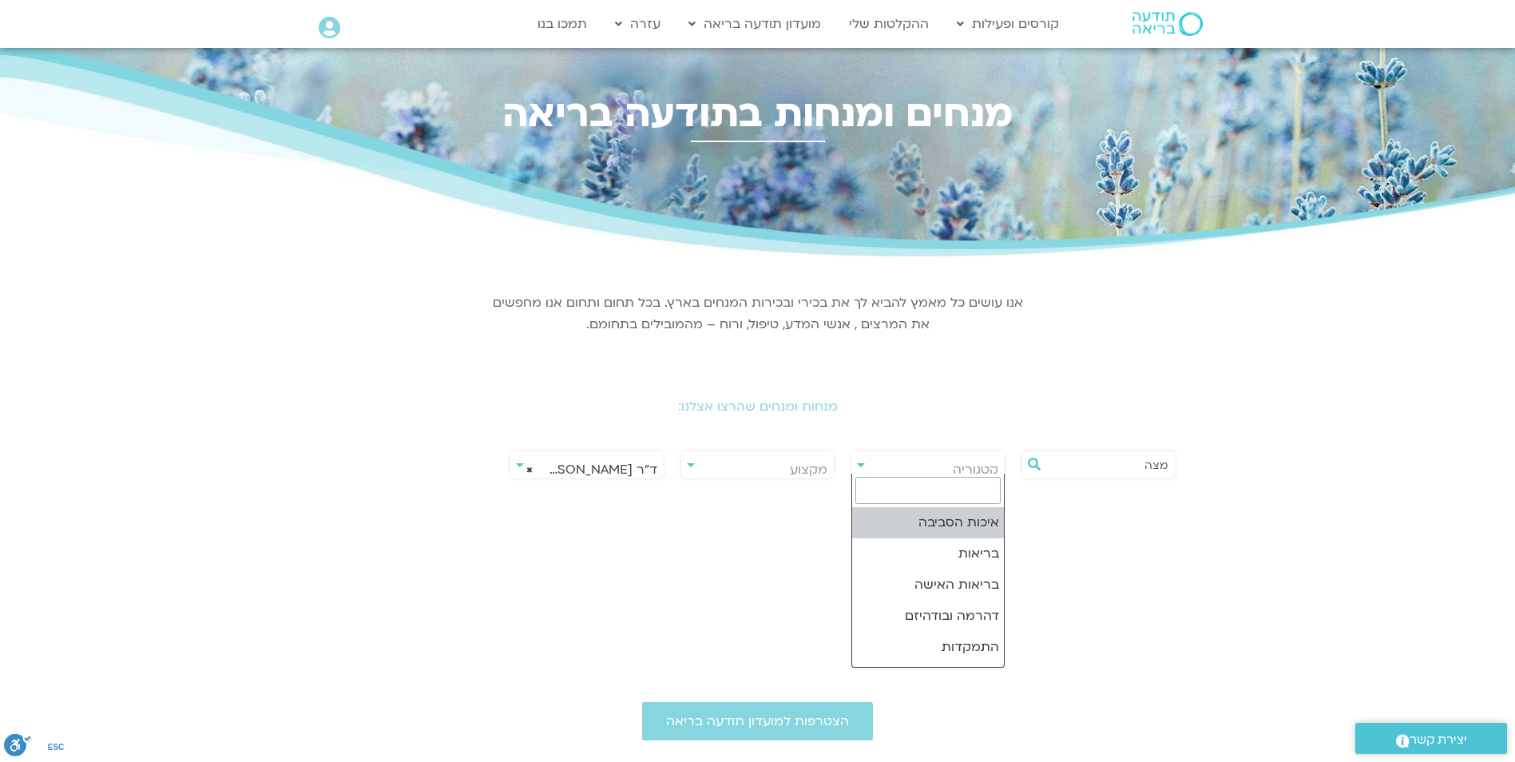
click at [862, 461] on span "קטגוריה" at bounding box center [928, 469] width 153 height 37
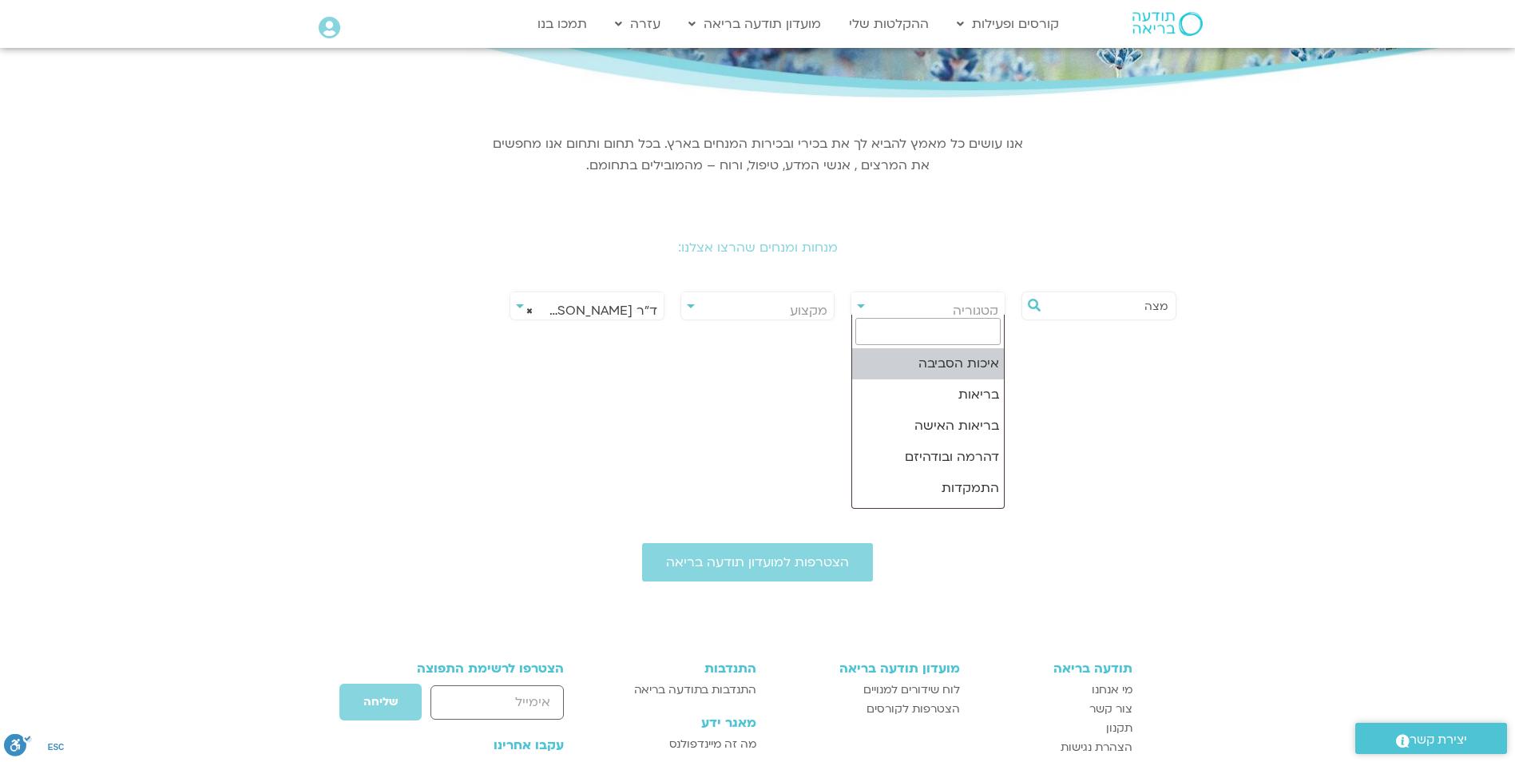
scroll to position [160, 0]
click at [984, 330] on input "search" at bounding box center [928, 330] width 145 height 27
type input "מוח וחרדה"
click at [893, 332] on input "מוח וחרדה" at bounding box center [928, 330] width 145 height 27
click at [1029, 304] on icon at bounding box center [1034, 304] width 13 height 13
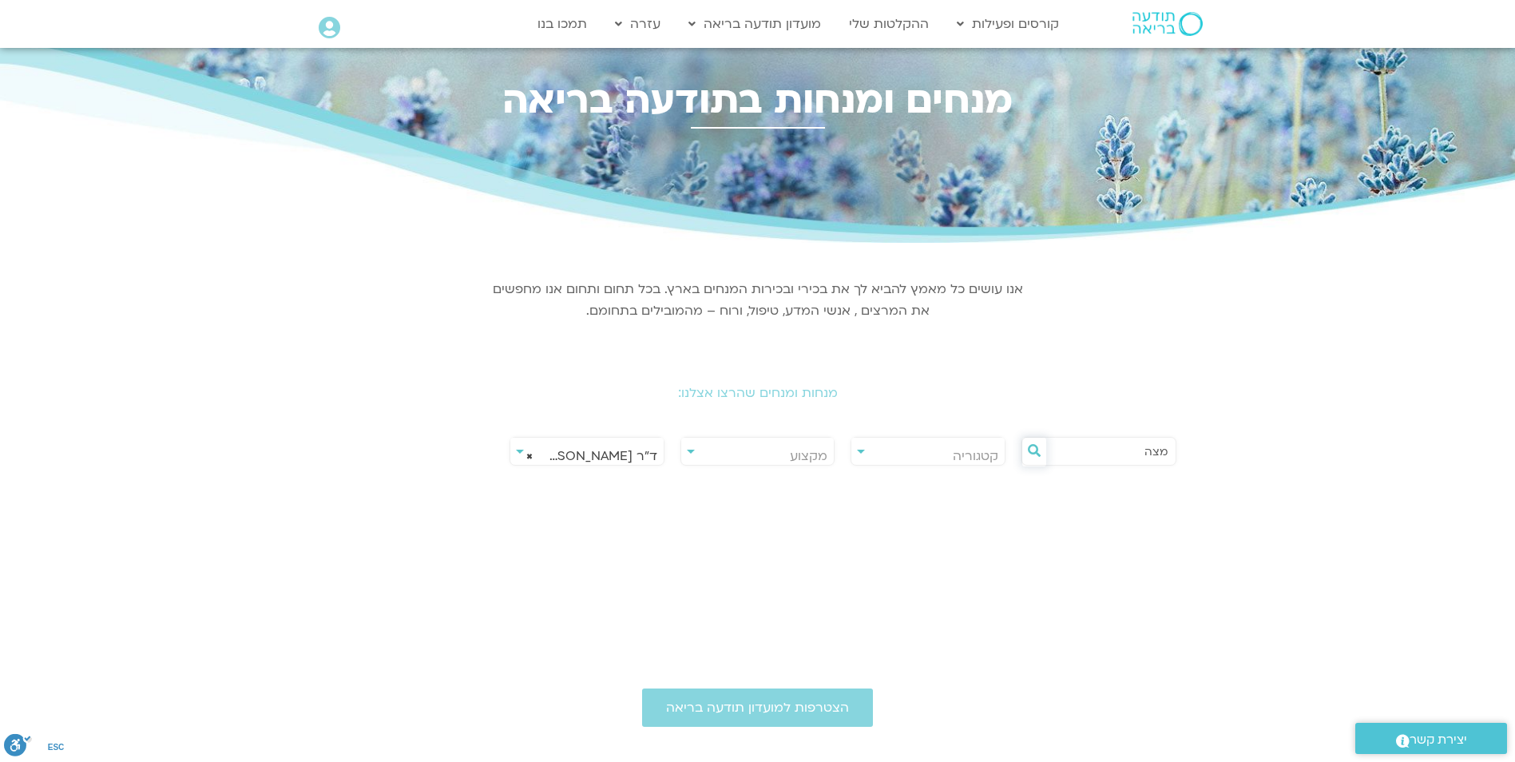
scroll to position [0, 0]
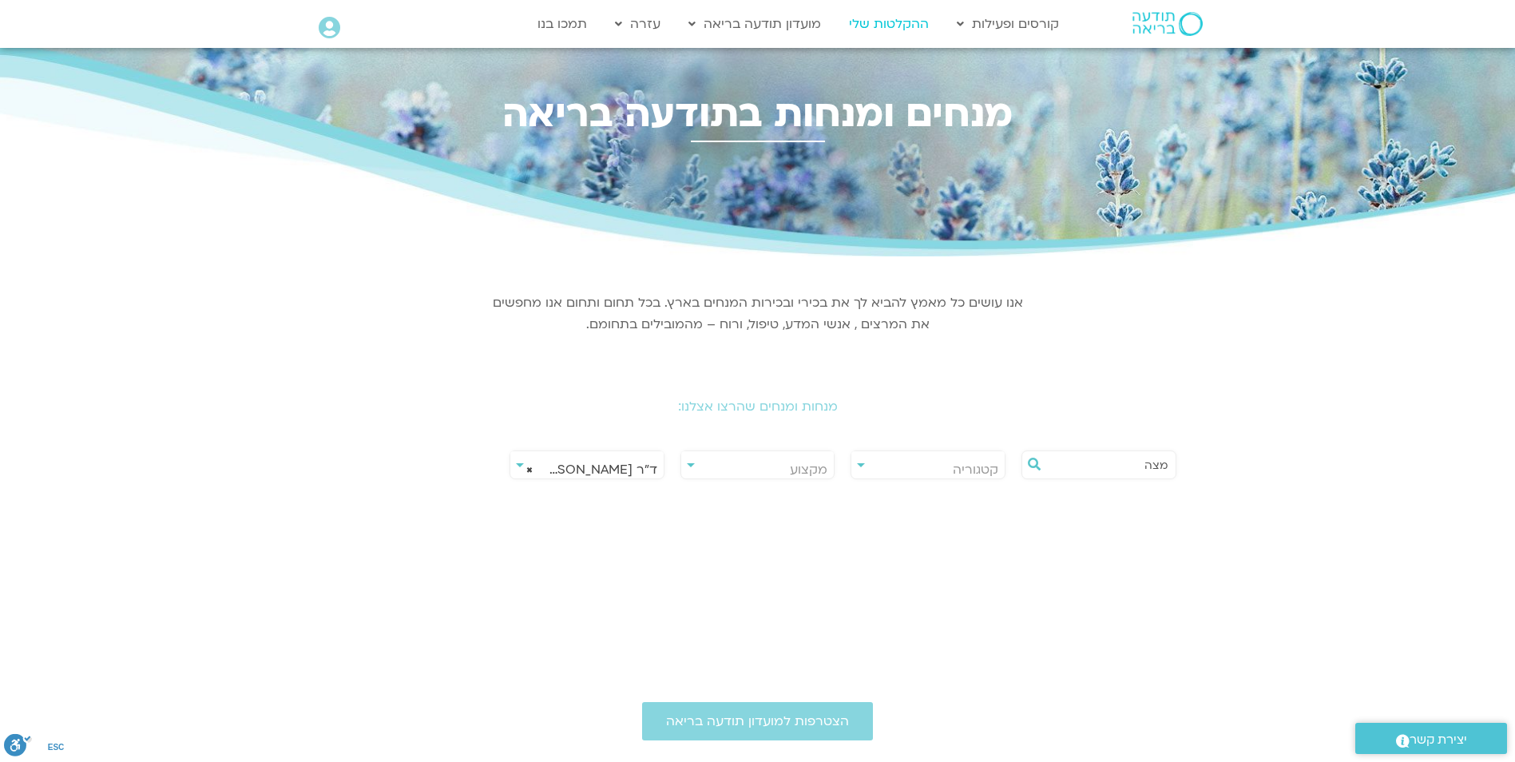
click at [884, 18] on link "ההקלטות שלי" at bounding box center [889, 24] width 96 height 30
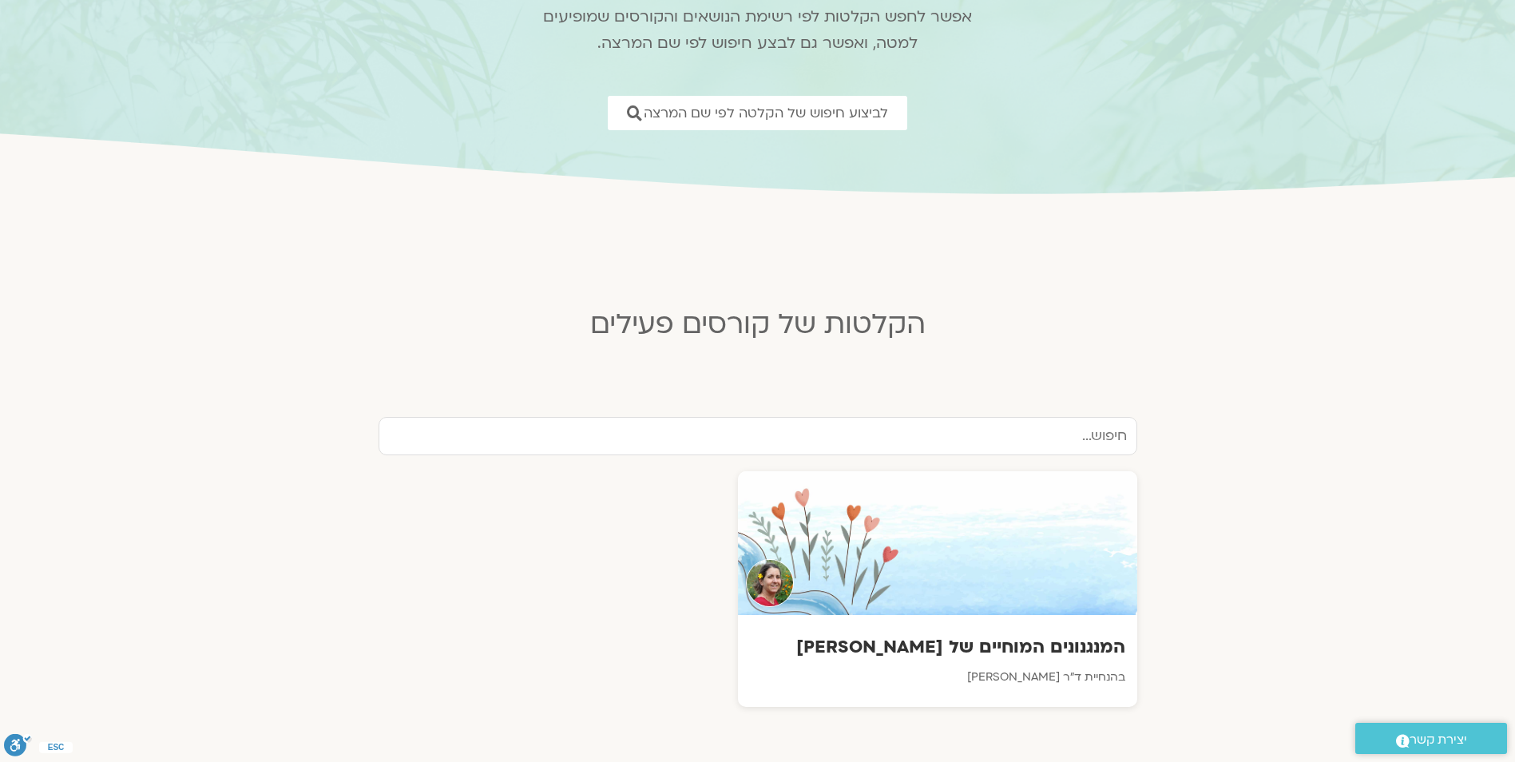
scroll to position [160, 0]
click at [1020, 669] on p "בהנחיית ד"ר [PERSON_NAME]" at bounding box center [937, 678] width 379 height 20
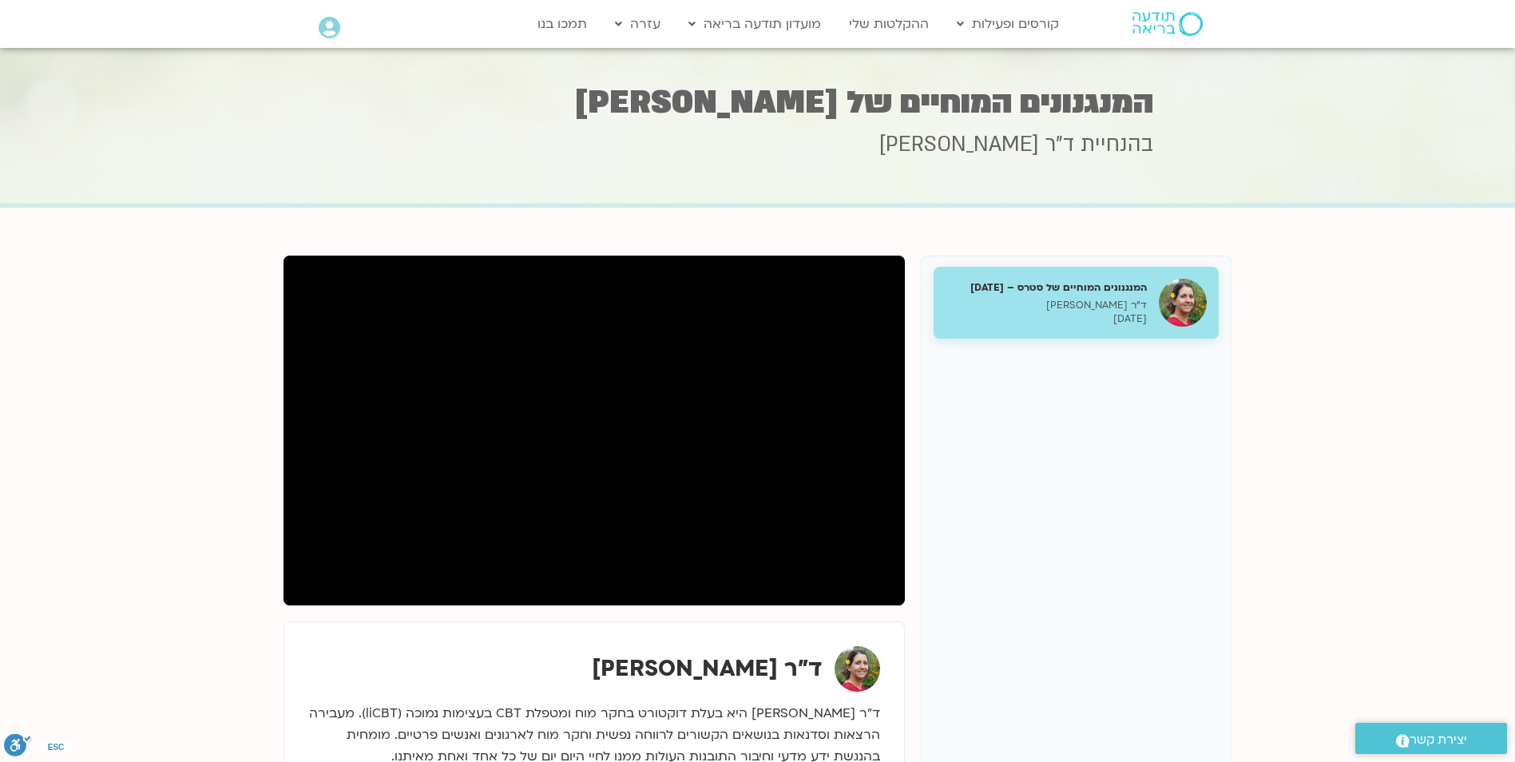
click at [987, 279] on div "המנגנונים המוחיים של סטרס – [DATE] ד"ר [PERSON_NAME] [DATE]" at bounding box center [1076, 303] width 285 height 73
